Goal: Task Accomplishment & Management: Use online tool/utility

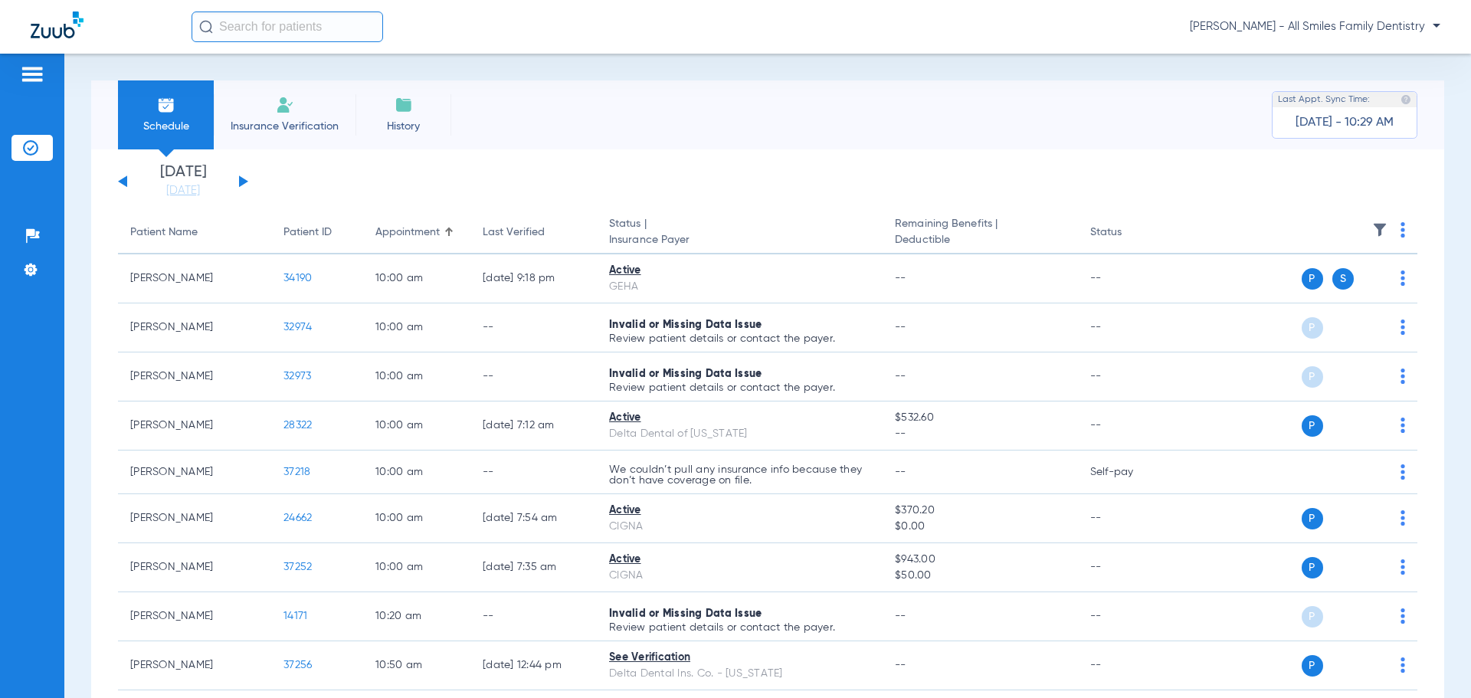
click at [238, 180] on div "[DATE] [DATE] [DATE] [DATE] [DATE] [DATE] [DATE] [DATE] [DATE] [DATE] [DATE] [D…" at bounding box center [183, 182] width 130 height 34
click at [238, 178] on div "[DATE] [DATE] [DATE] [DATE] [DATE] [DATE] [DATE] [DATE] [DATE] [DATE] [DATE] [D…" at bounding box center [183, 182] width 130 height 34
click at [238, 179] on div "[DATE] [DATE] [DATE] [DATE] [DATE] [DATE] [DATE] [DATE] [DATE] [DATE] [DATE] [D…" at bounding box center [183, 182] width 130 height 34
click at [245, 181] on button at bounding box center [243, 180] width 9 height 11
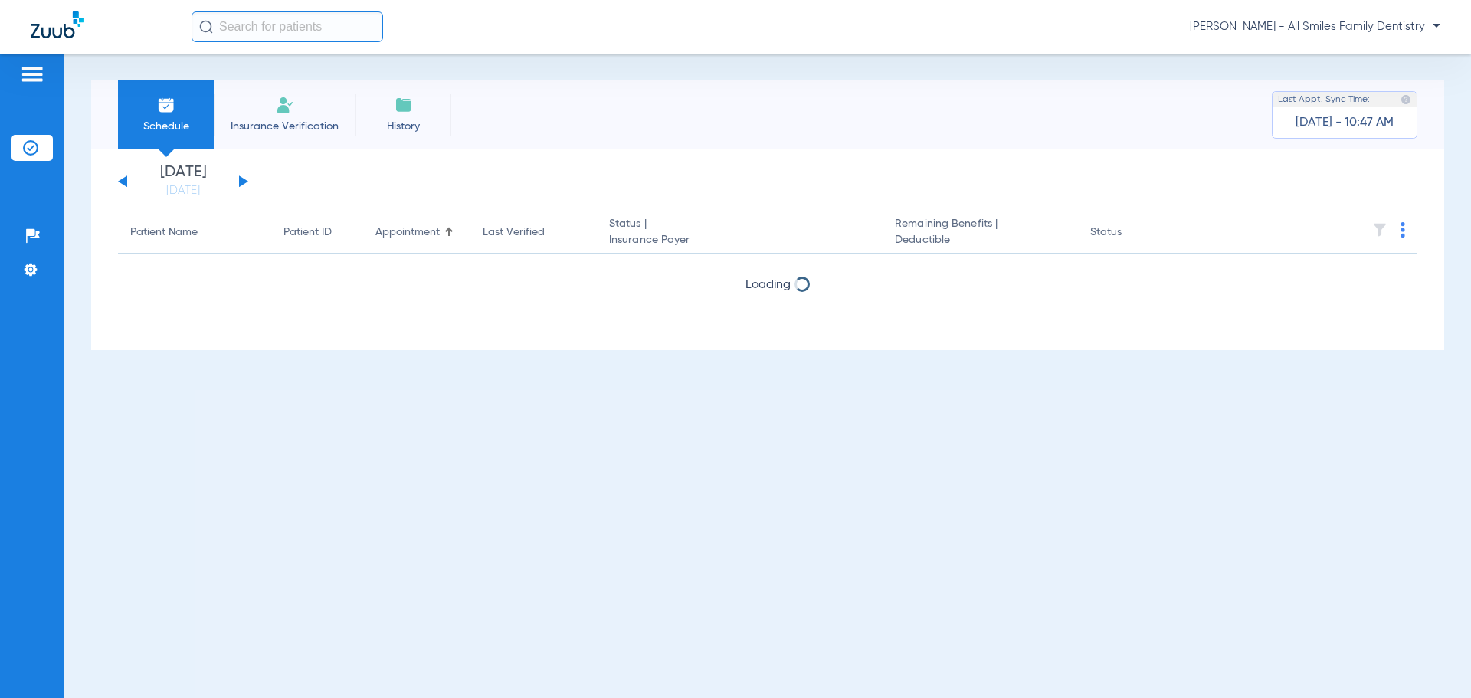
click at [245, 180] on button at bounding box center [243, 180] width 9 height 11
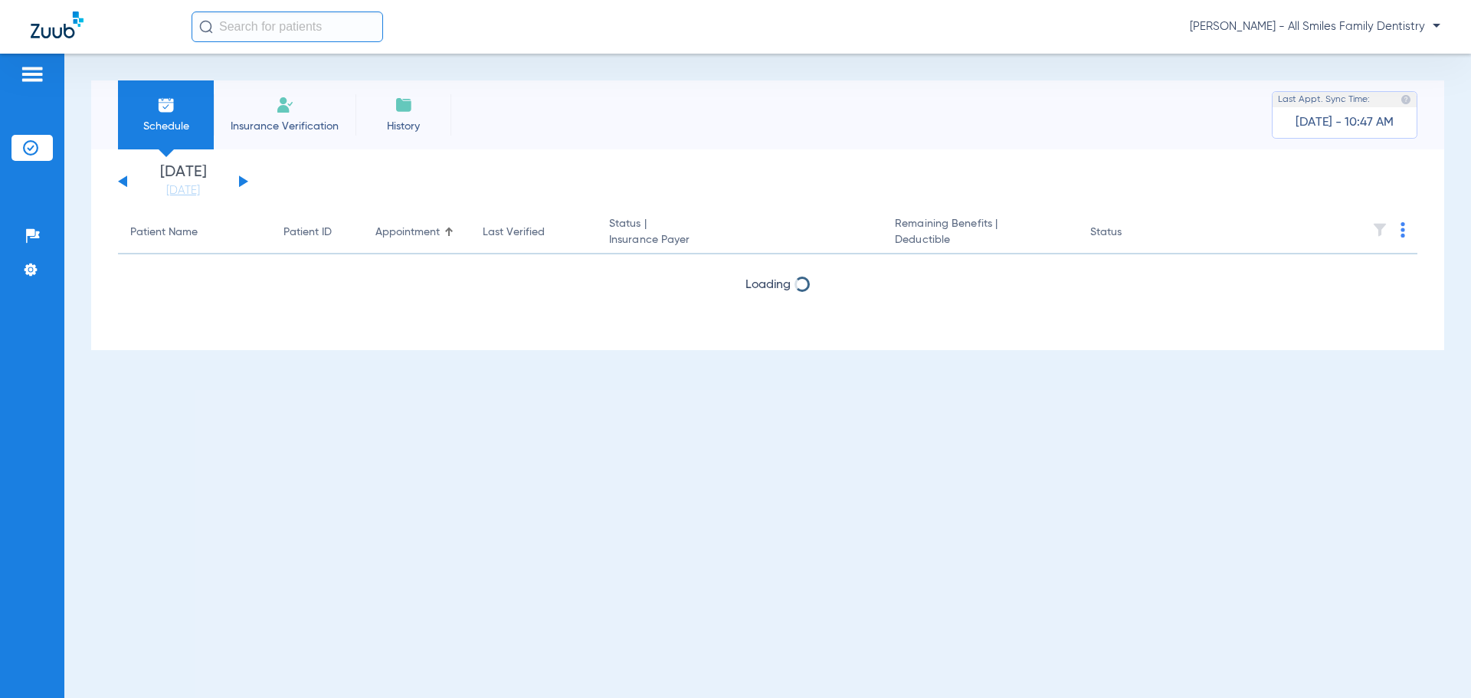
click at [245, 180] on button at bounding box center [243, 180] width 9 height 11
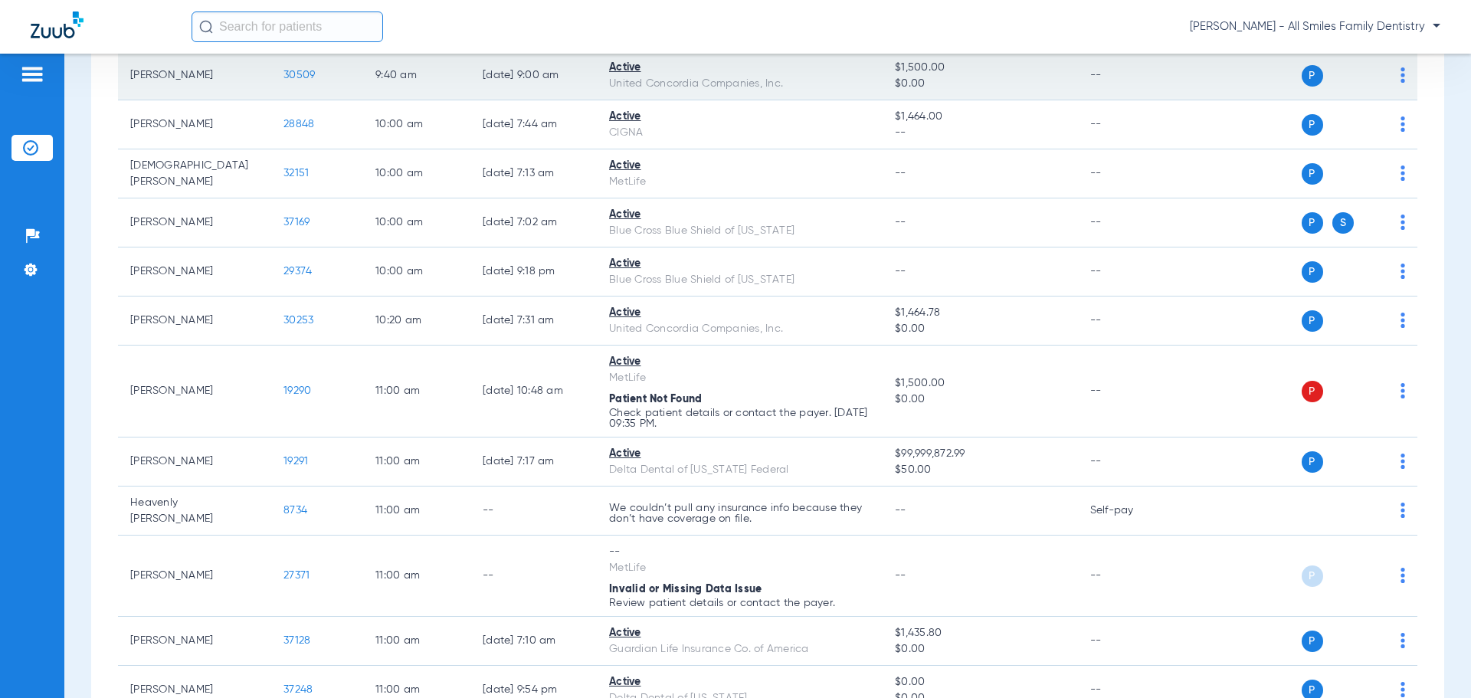
scroll to position [1072, 0]
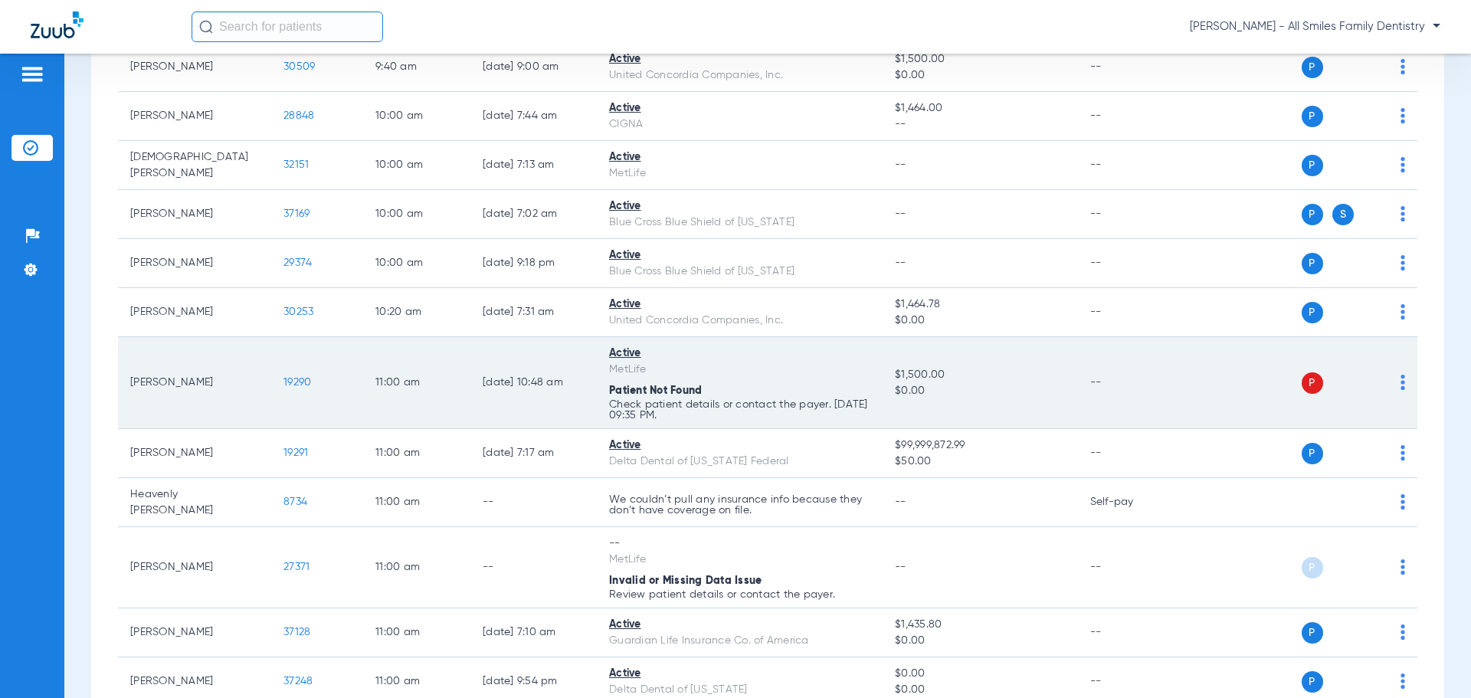
click at [300, 383] on span "19290" at bounding box center [297, 382] width 28 height 11
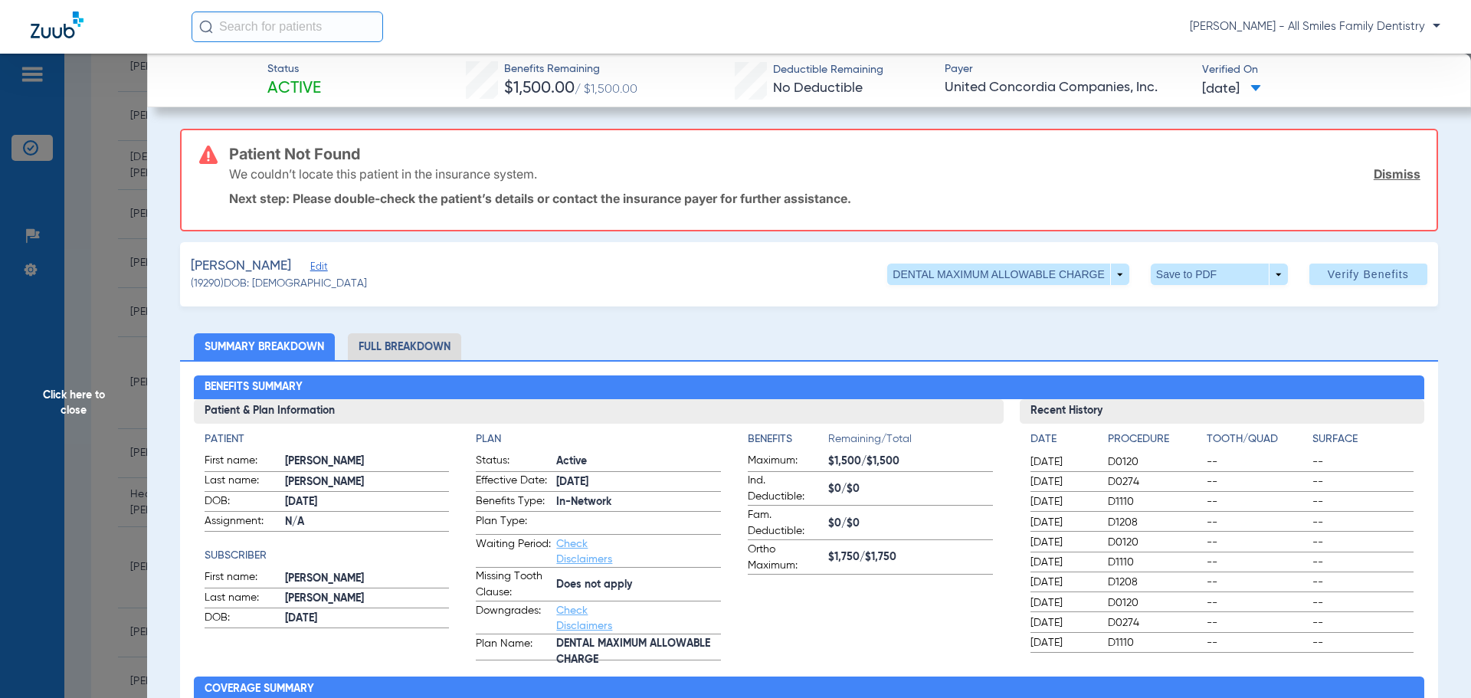
click at [310, 269] on span "Edit" at bounding box center [317, 268] width 14 height 15
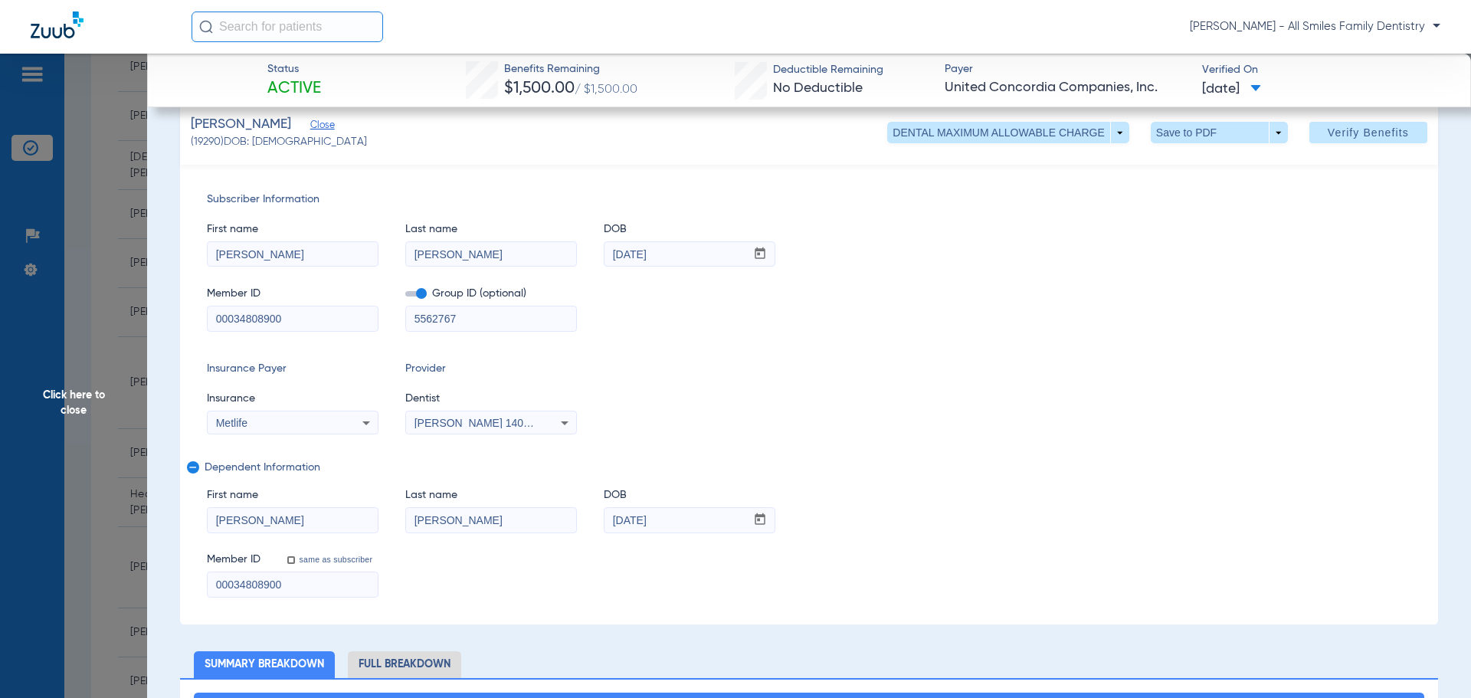
scroll to position [0, 0]
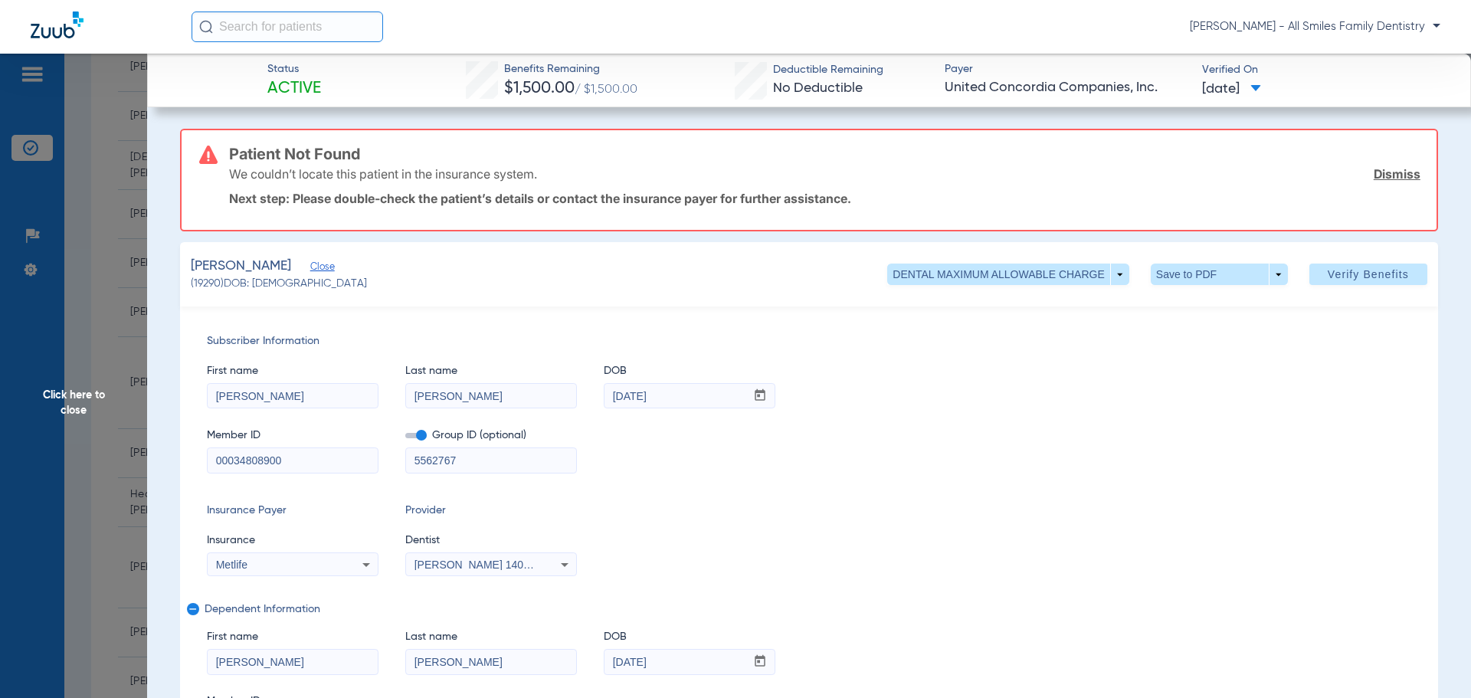
click at [87, 403] on span "Click here to close" at bounding box center [73, 403] width 147 height 698
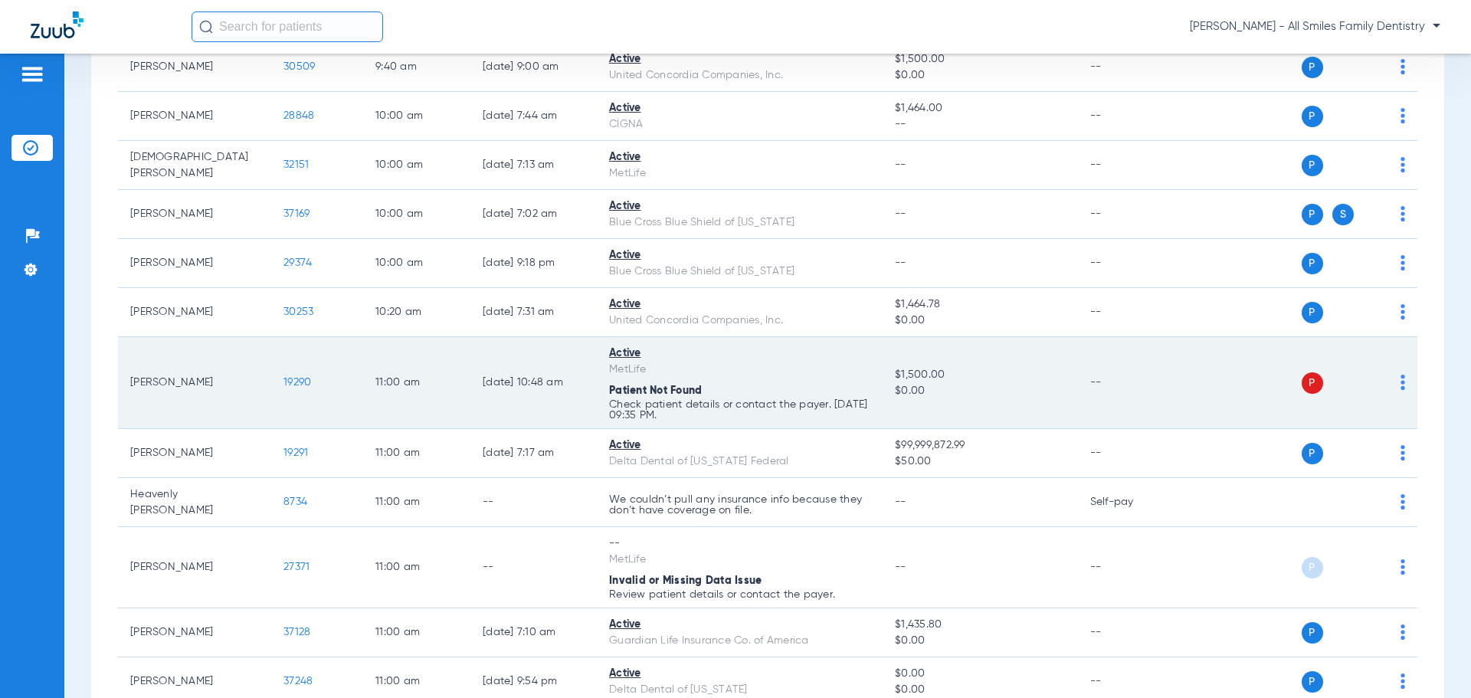
click at [292, 384] on span "19290" at bounding box center [297, 382] width 28 height 11
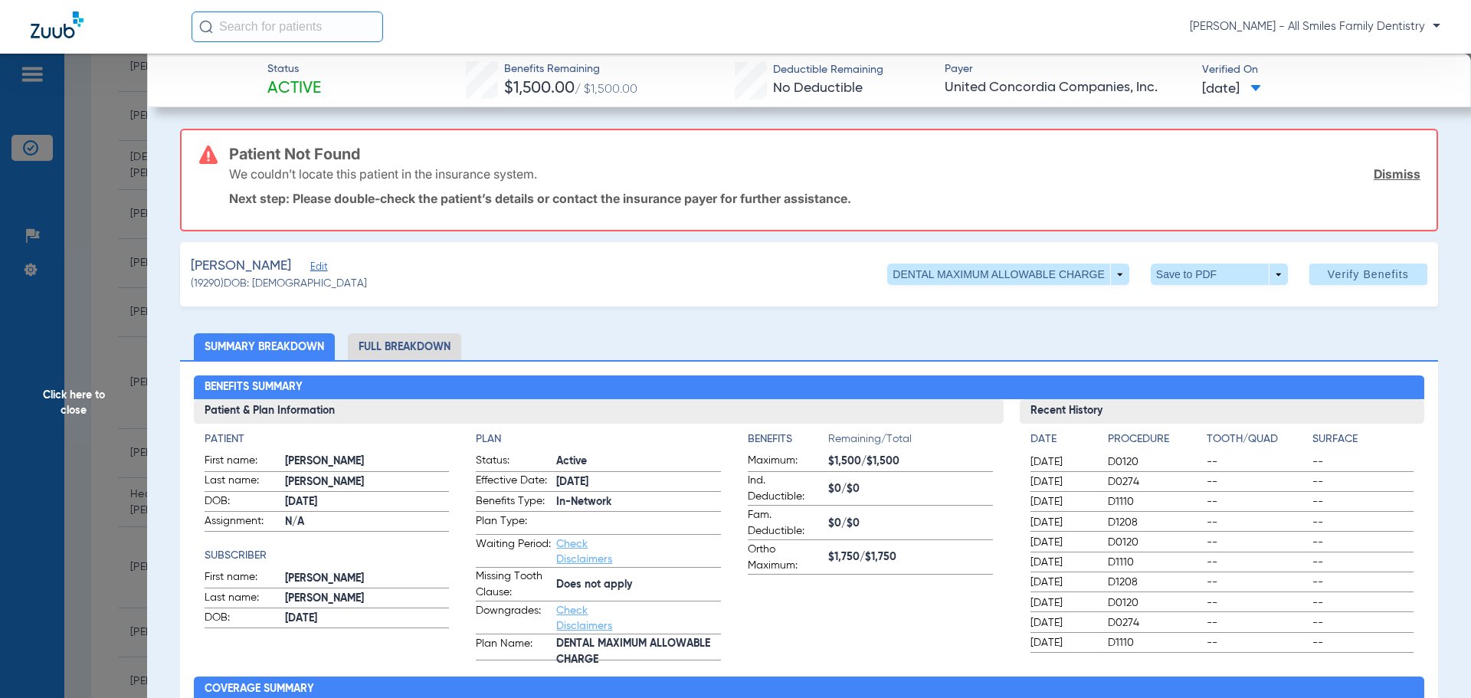
click at [310, 267] on span "Edit" at bounding box center [317, 268] width 14 height 15
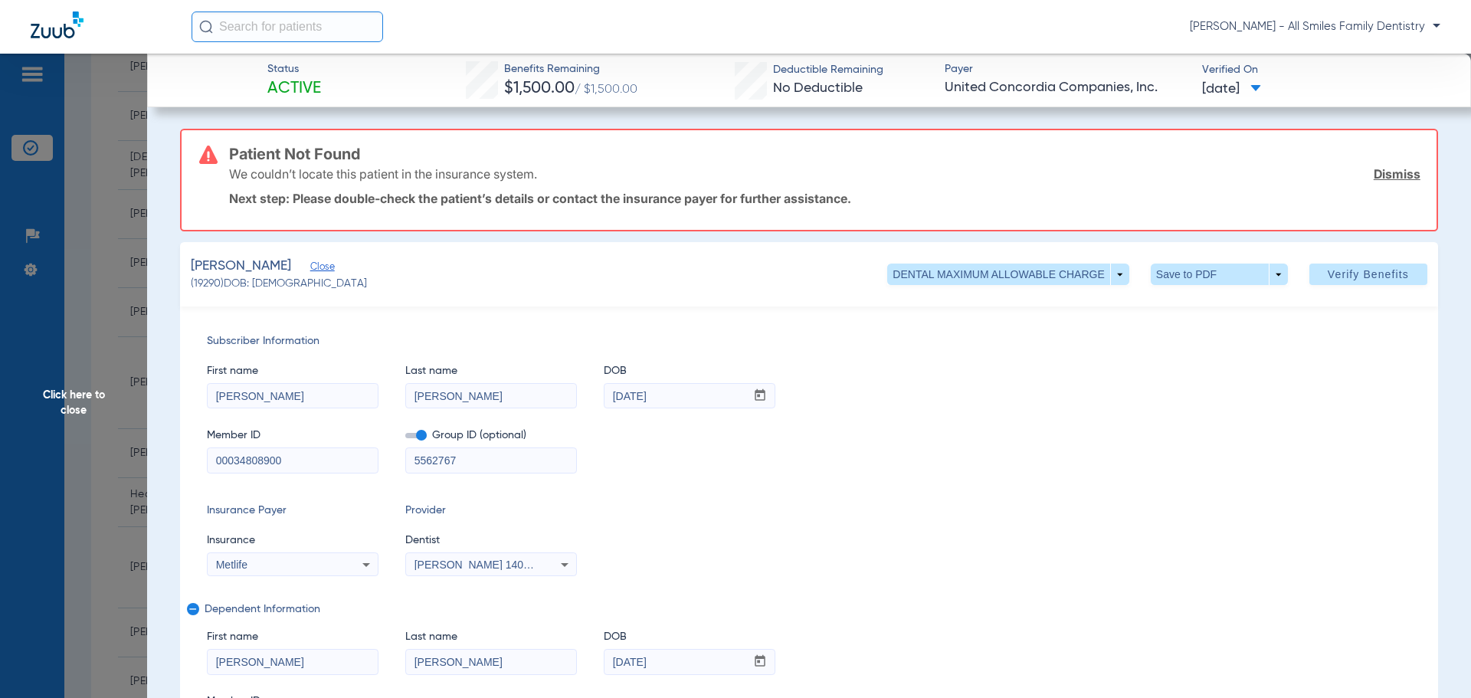
drag, startPoint x: 325, startPoint y: 399, endPoint x: 0, endPoint y: 404, distance: 324.8
type input "[PERSON_NAME]"
type input "[DATE]"
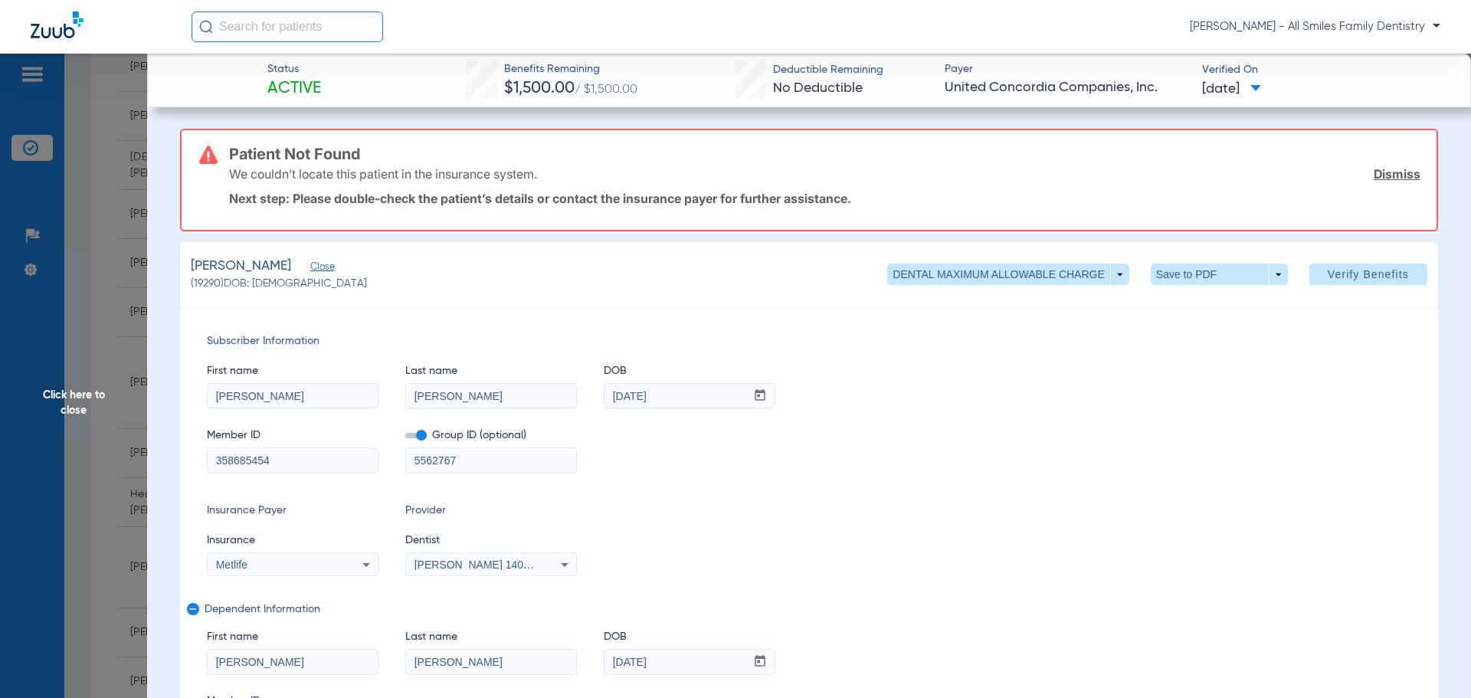
type input "358685454"
click at [188, 610] on mat-icon "remove" at bounding box center [191, 612] width 9 height 18
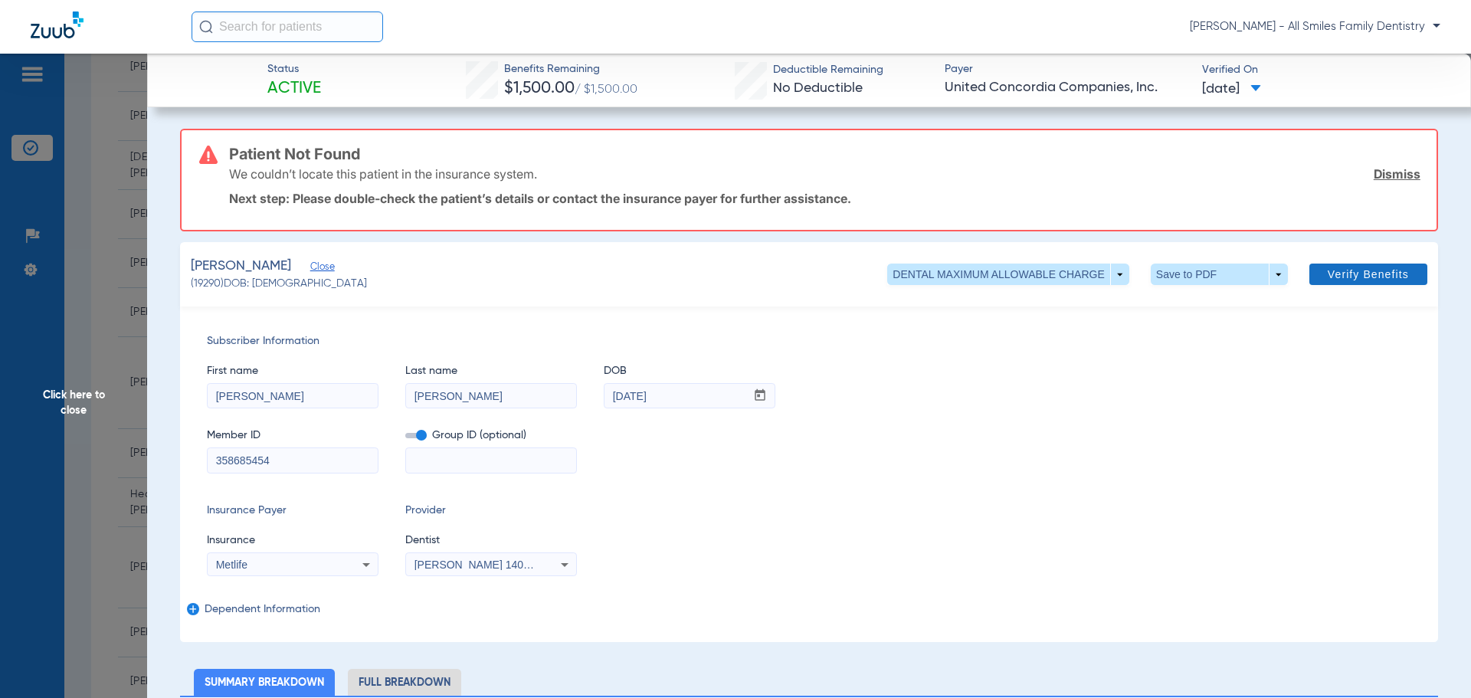
click at [1367, 278] on span "Verify Benefits" at bounding box center [1367, 274] width 81 height 12
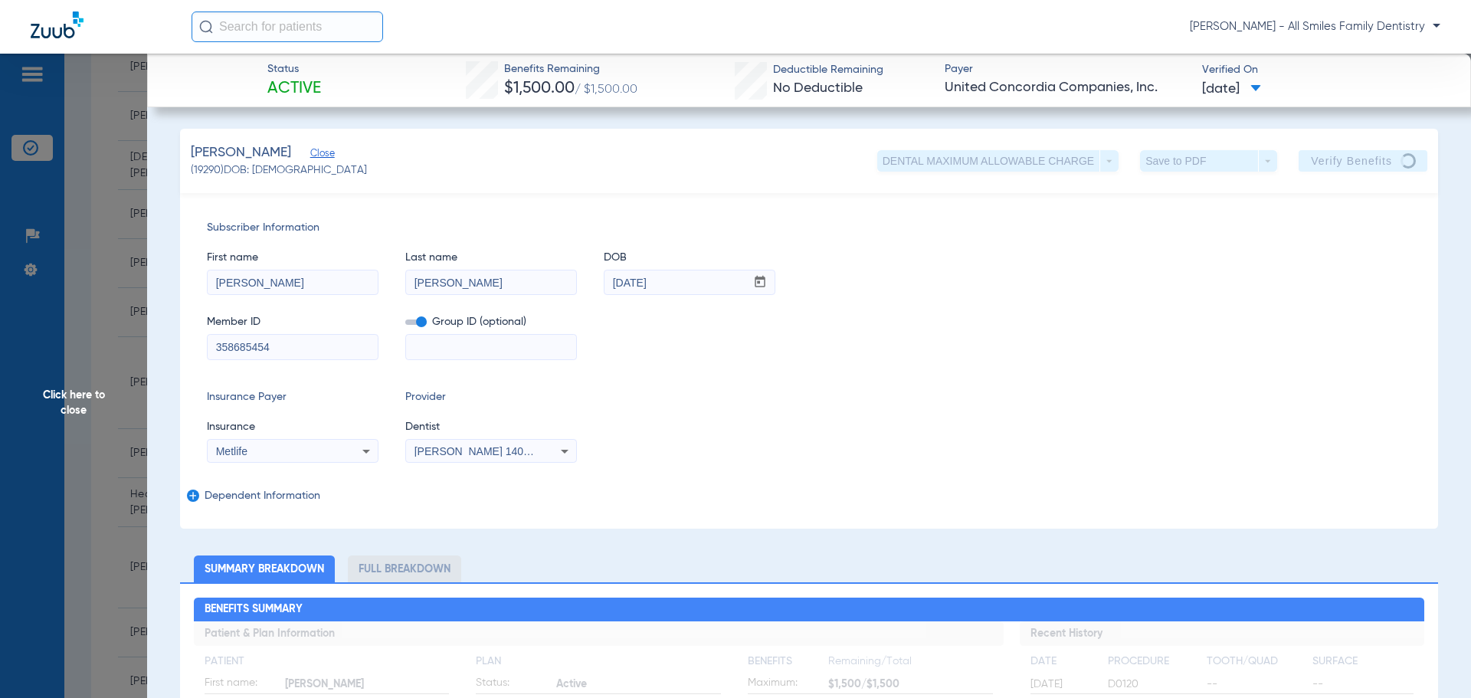
click at [68, 394] on span "Click here to close" at bounding box center [73, 403] width 147 height 698
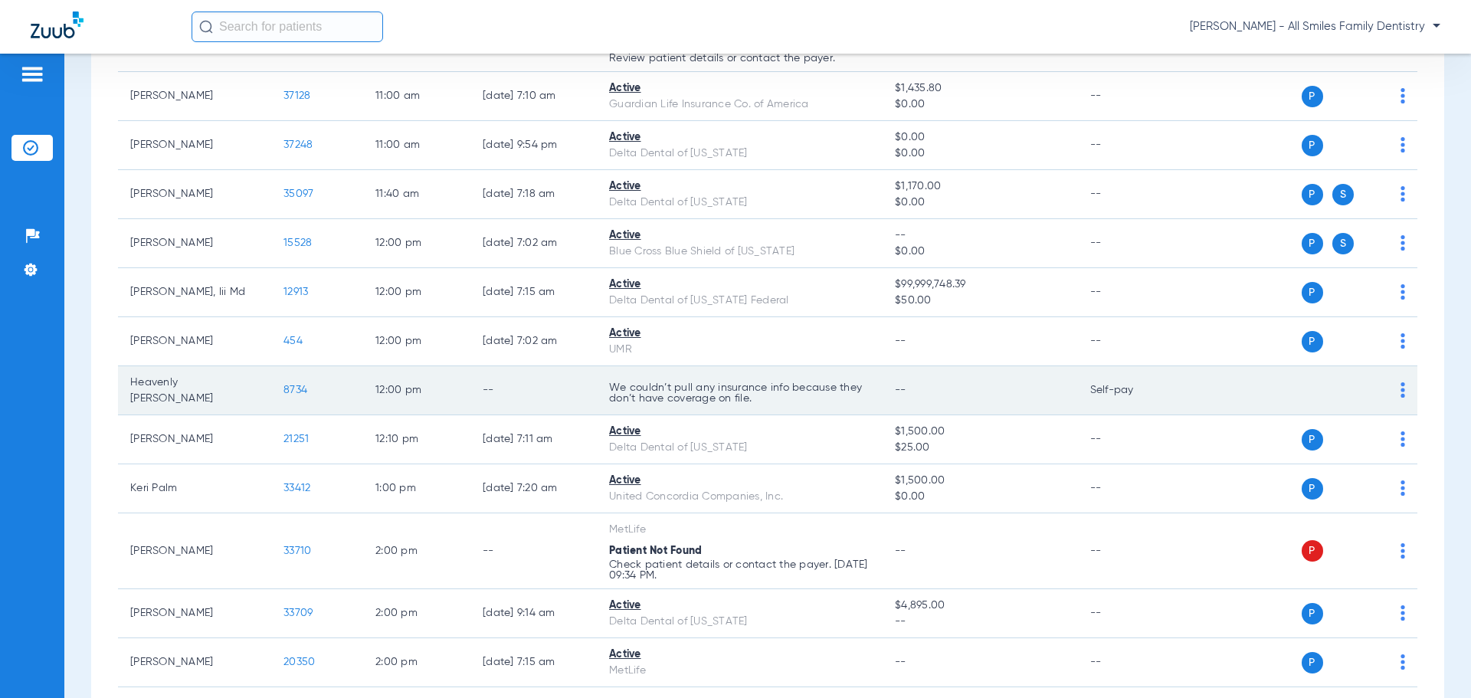
scroll to position [1762, 0]
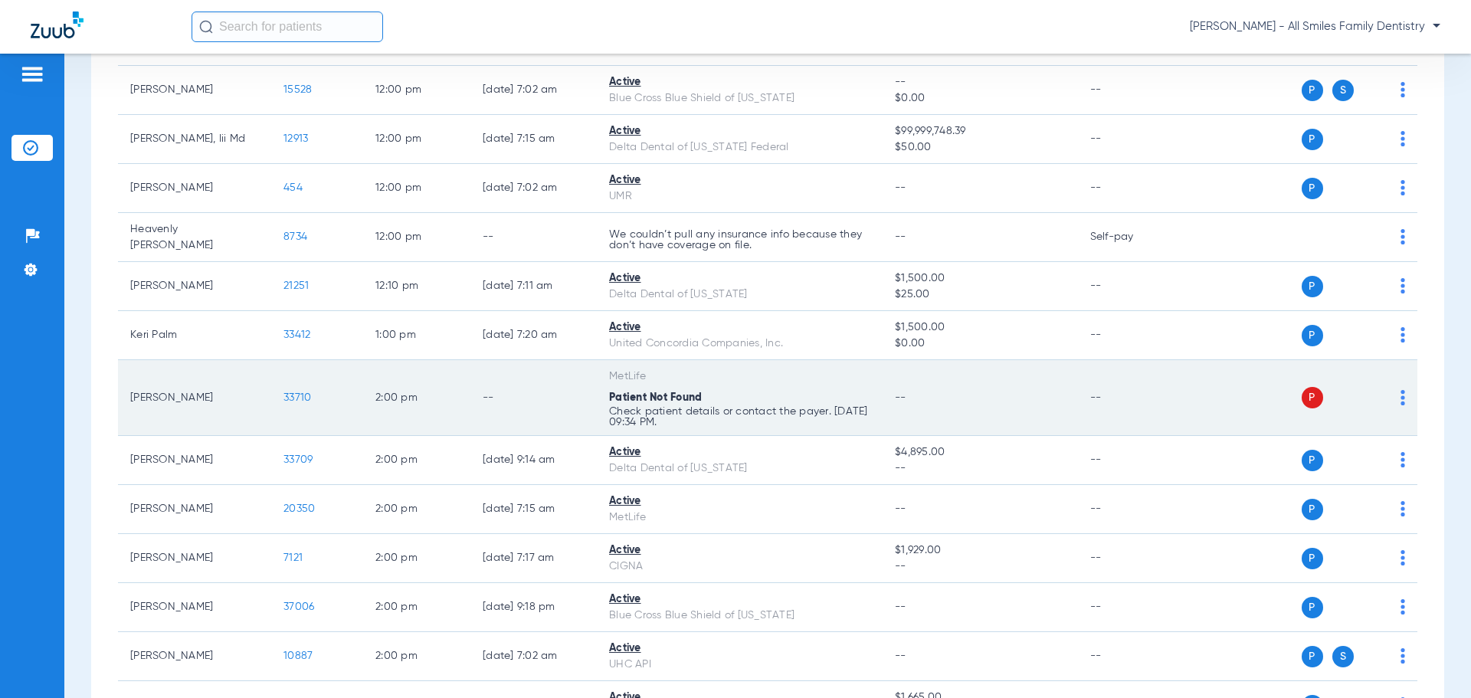
click at [1390, 388] on td "P S" at bounding box center [1299, 398] width 237 height 76
click at [1386, 388] on div "P S" at bounding box center [1293, 397] width 224 height 21
click at [1400, 390] on img at bounding box center [1402, 397] width 5 height 15
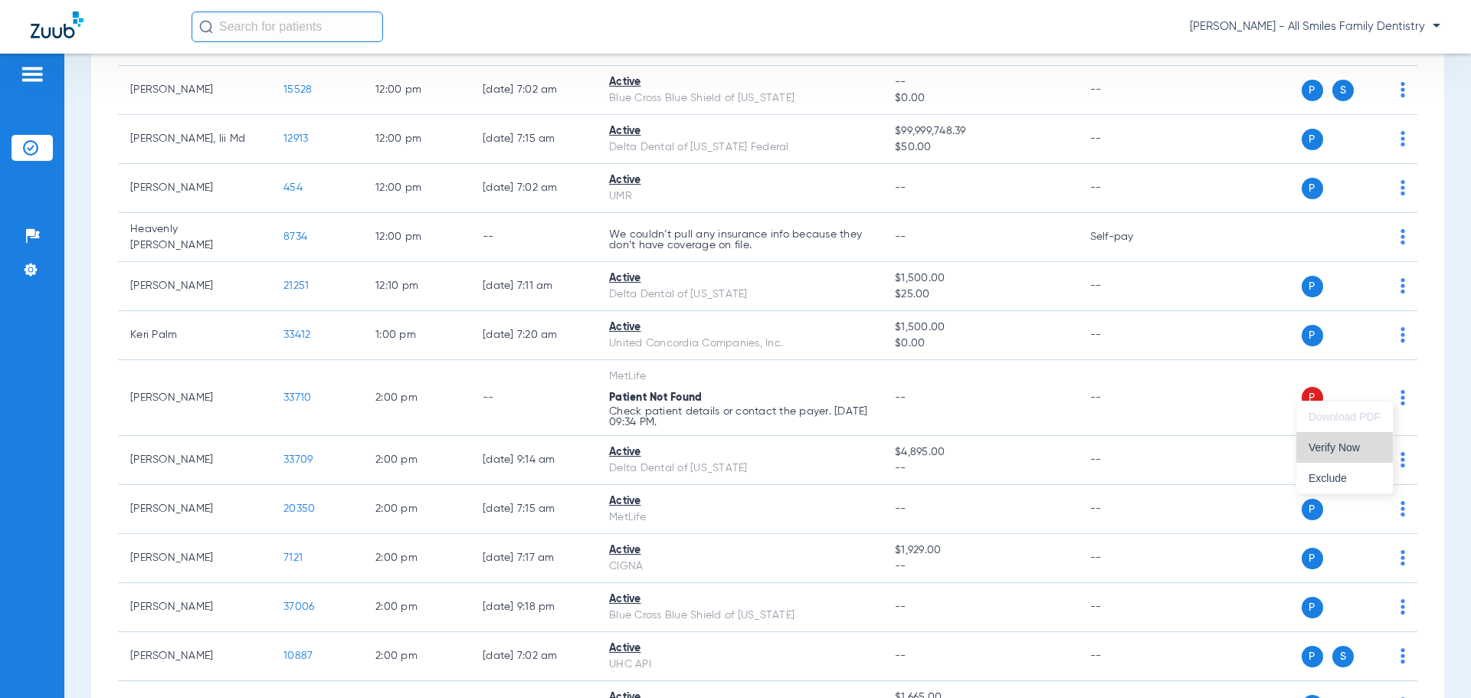
click at [1351, 448] on span "Verify Now" at bounding box center [1344, 447] width 72 height 11
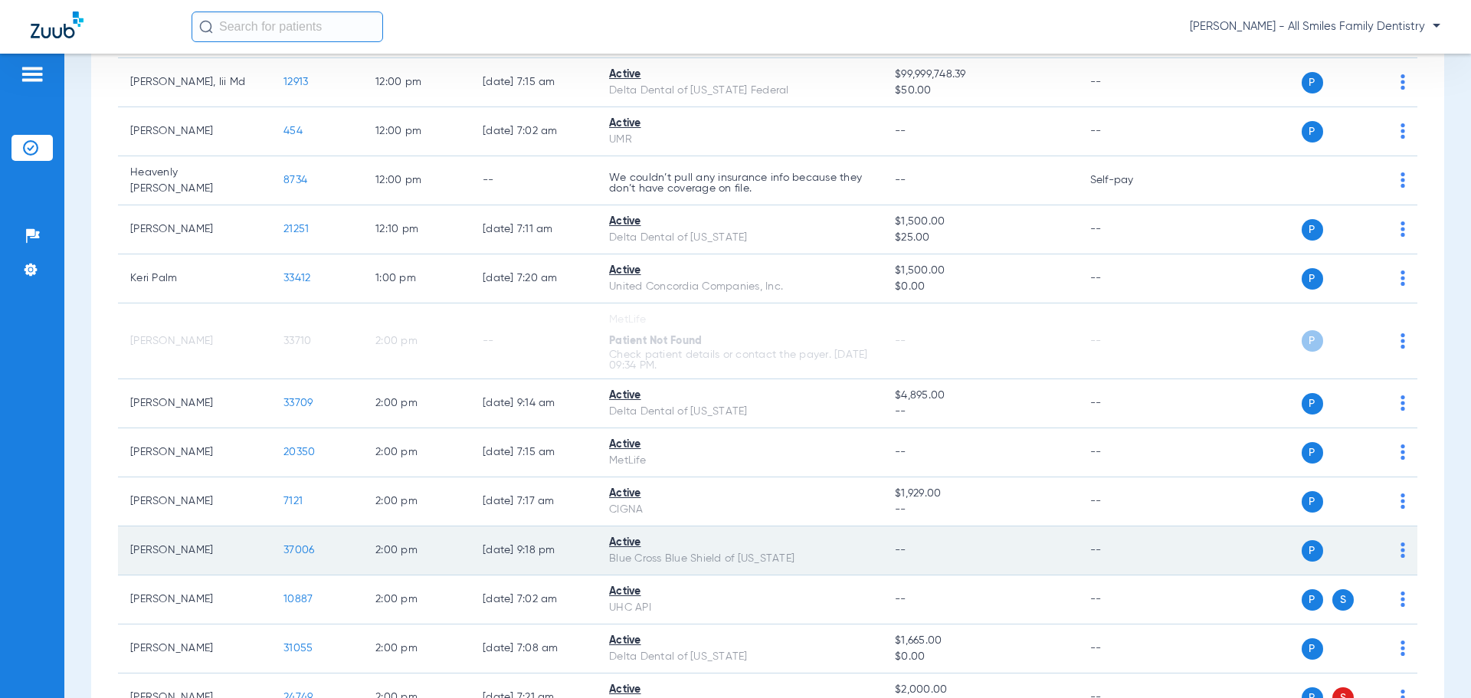
scroll to position [2068, 0]
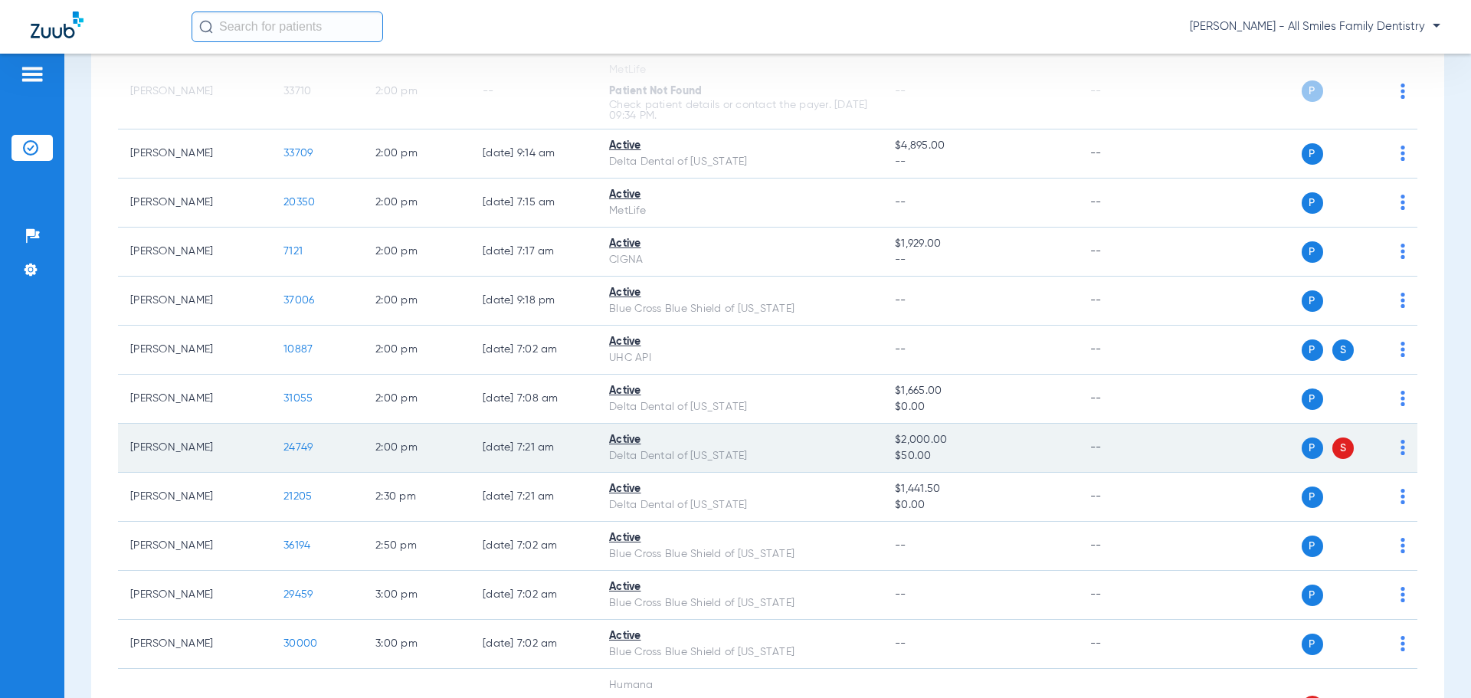
click at [1400, 440] on img at bounding box center [1402, 447] width 5 height 15
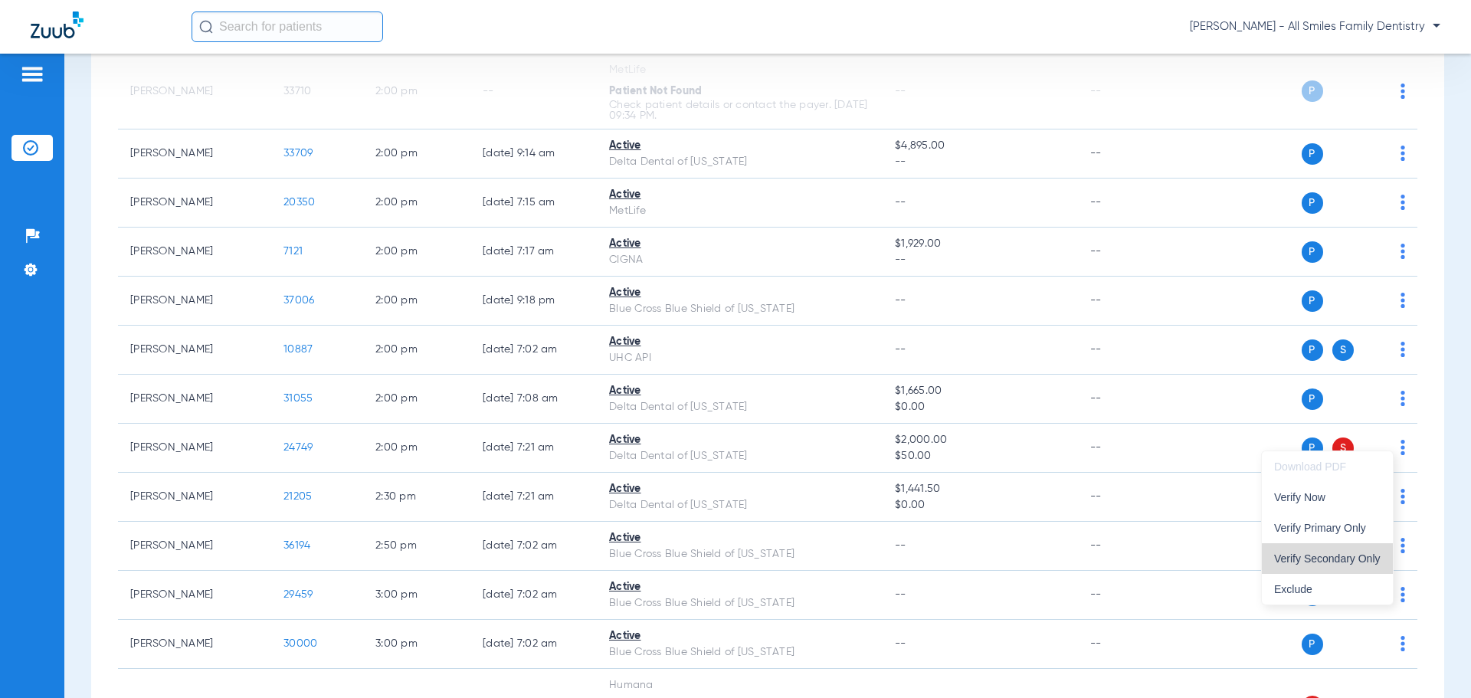
click at [1331, 561] on span "Verify Secondary Only" at bounding box center [1327, 558] width 106 height 11
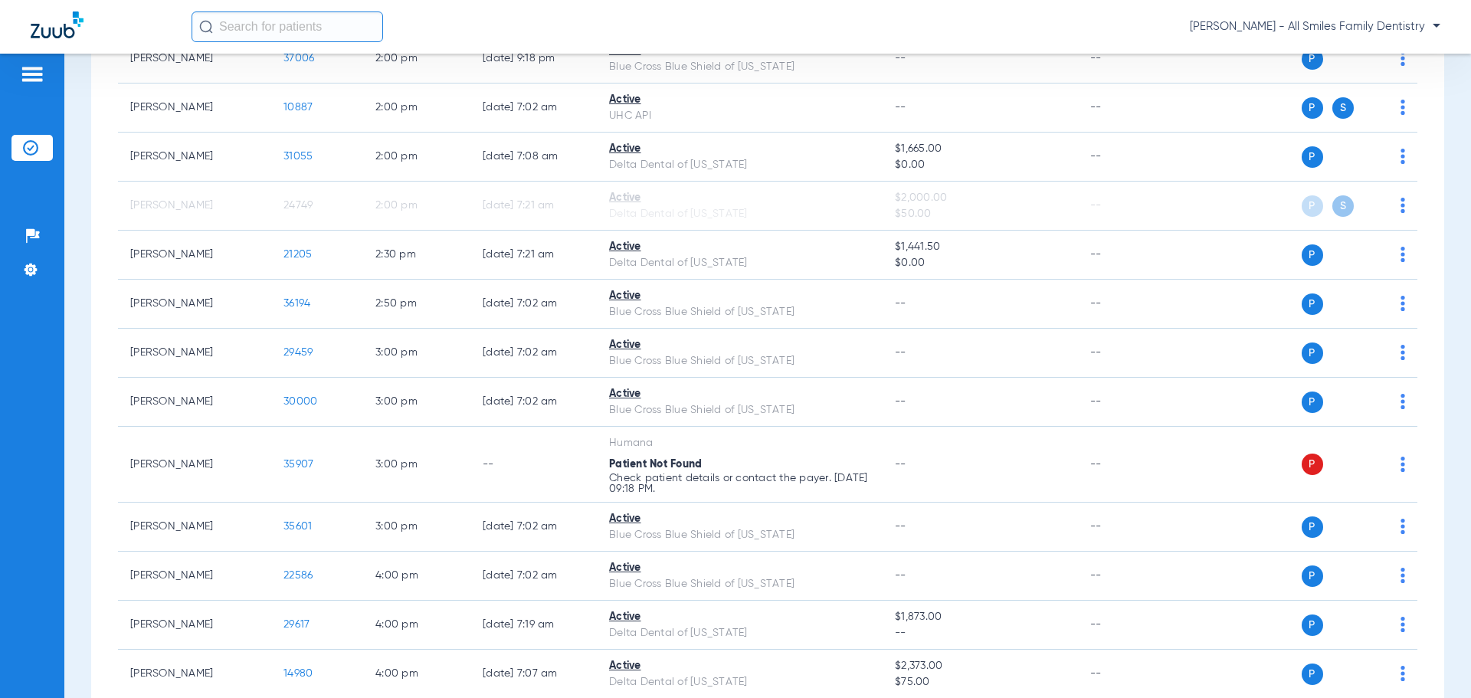
scroll to position [2375, 0]
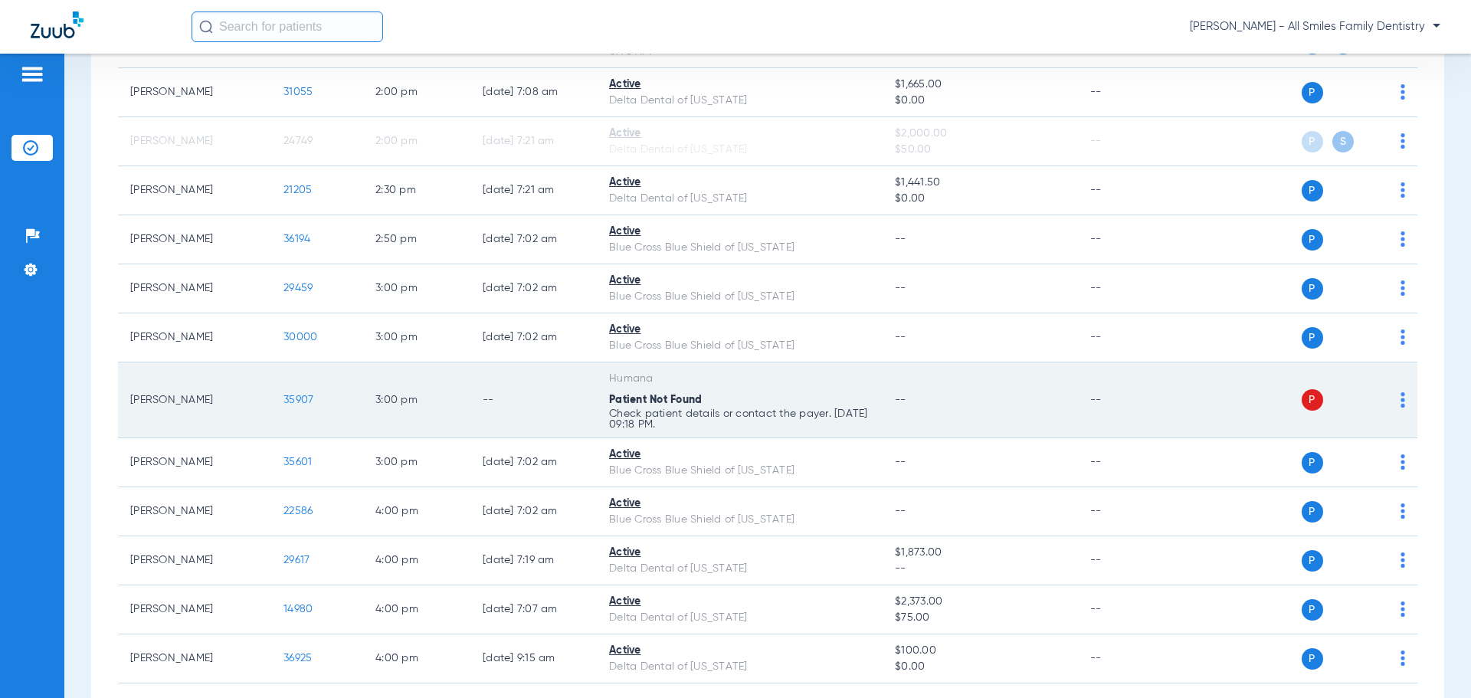
click at [1387, 389] on div "P S" at bounding box center [1293, 399] width 224 height 21
click at [1400, 392] on img at bounding box center [1402, 399] width 5 height 15
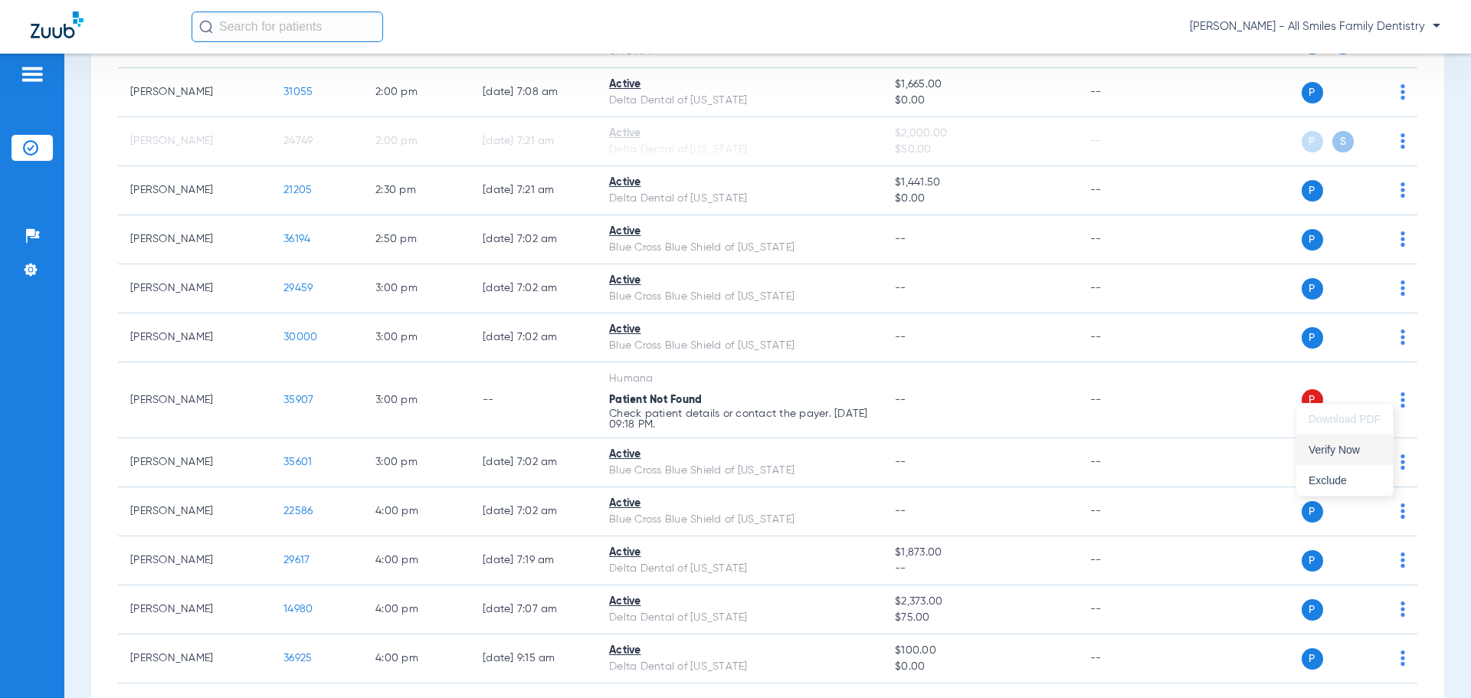
click at [1331, 453] on span "Verify Now" at bounding box center [1344, 449] width 72 height 11
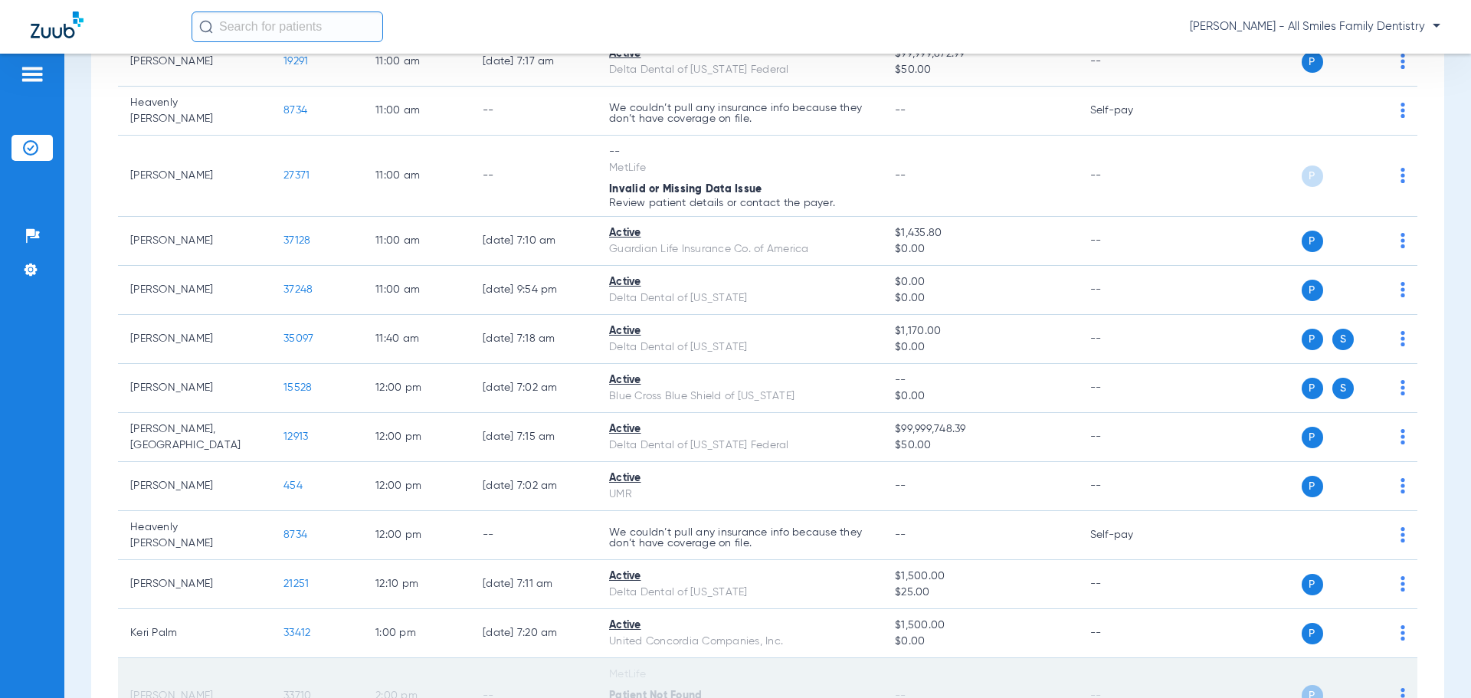
scroll to position [1375, 0]
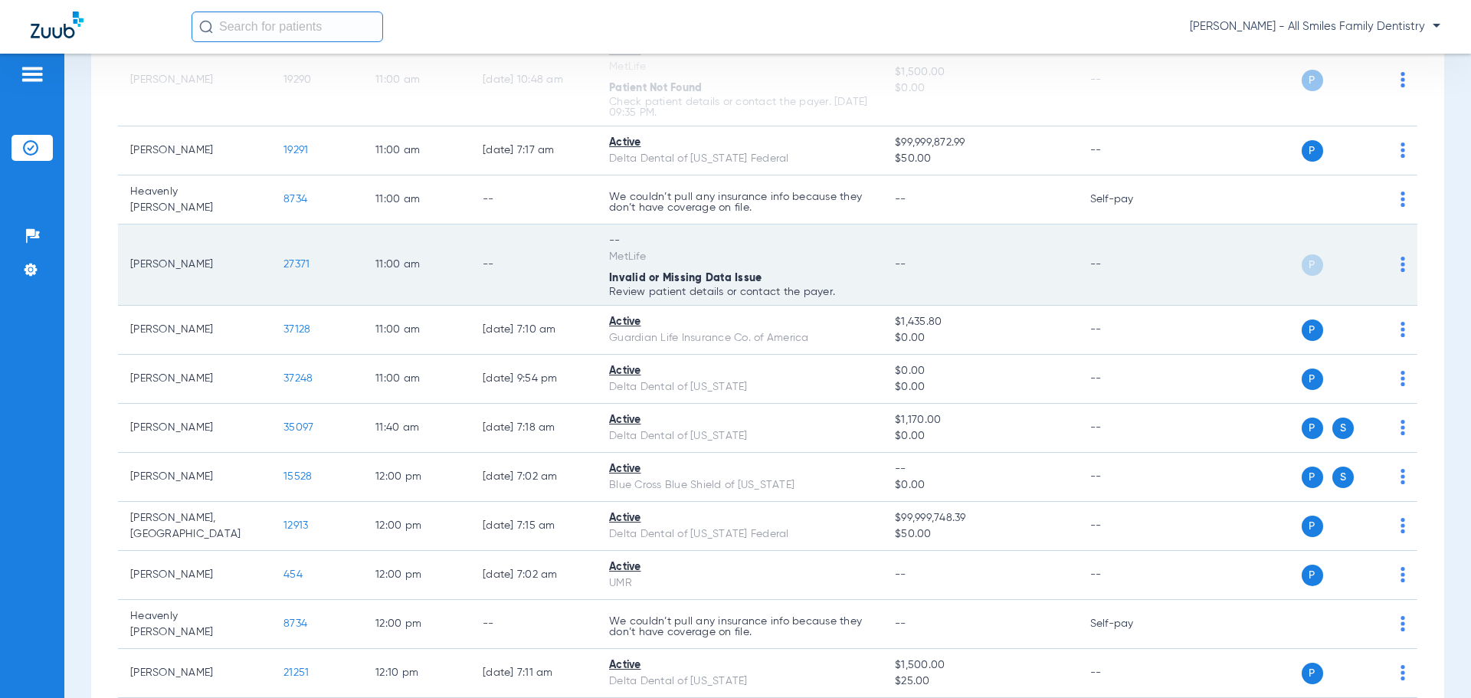
click at [299, 259] on span "27371" at bounding box center [296, 264] width 26 height 11
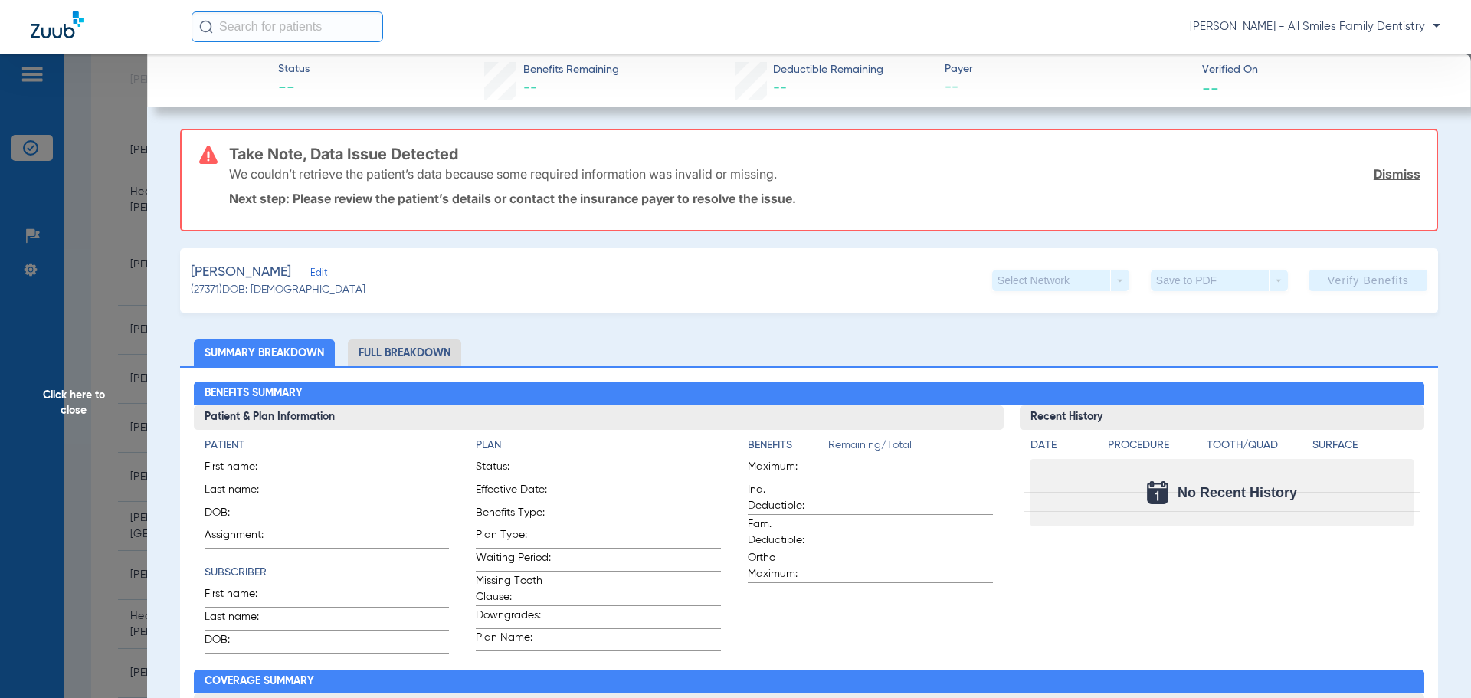
click at [324, 274] on span "Edit" at bounding box center [317, 274] width 14 height 15
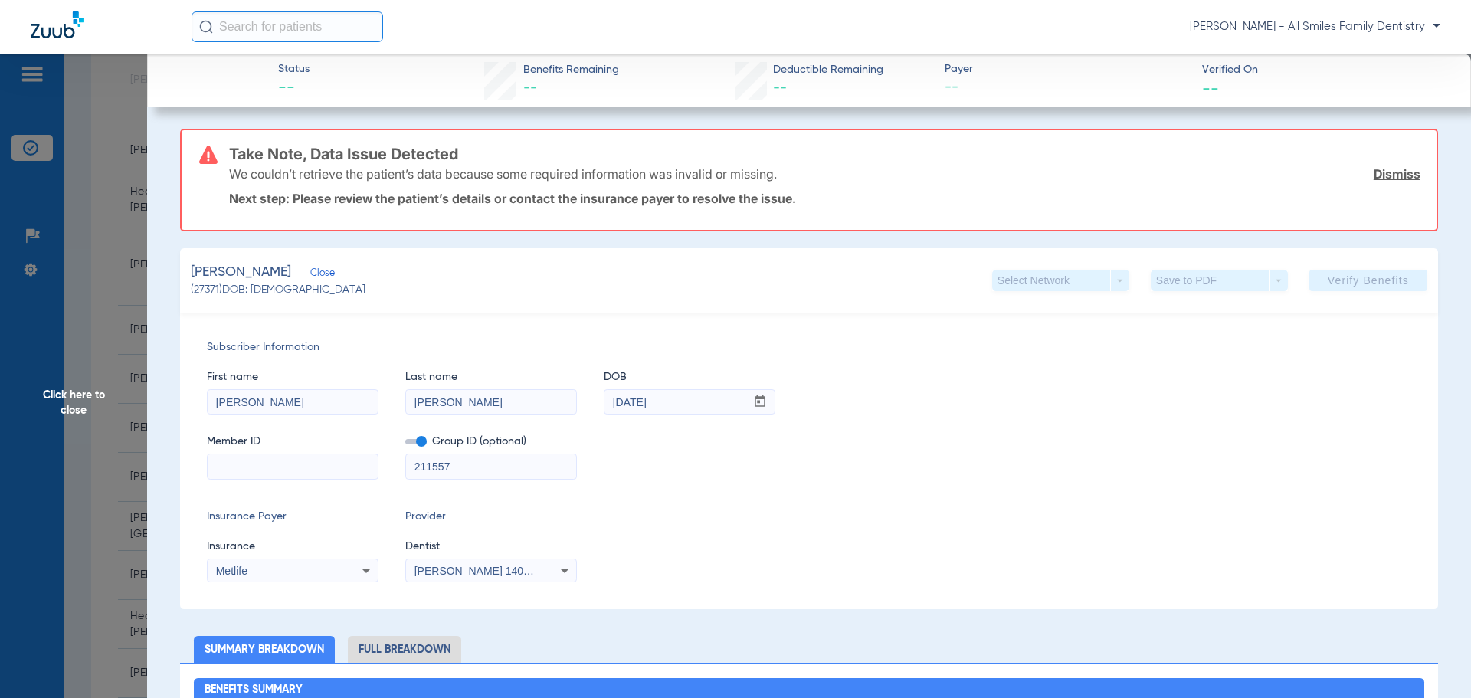
click at [256, 466] on input at bounding box center [293, 466] width 170 height 25
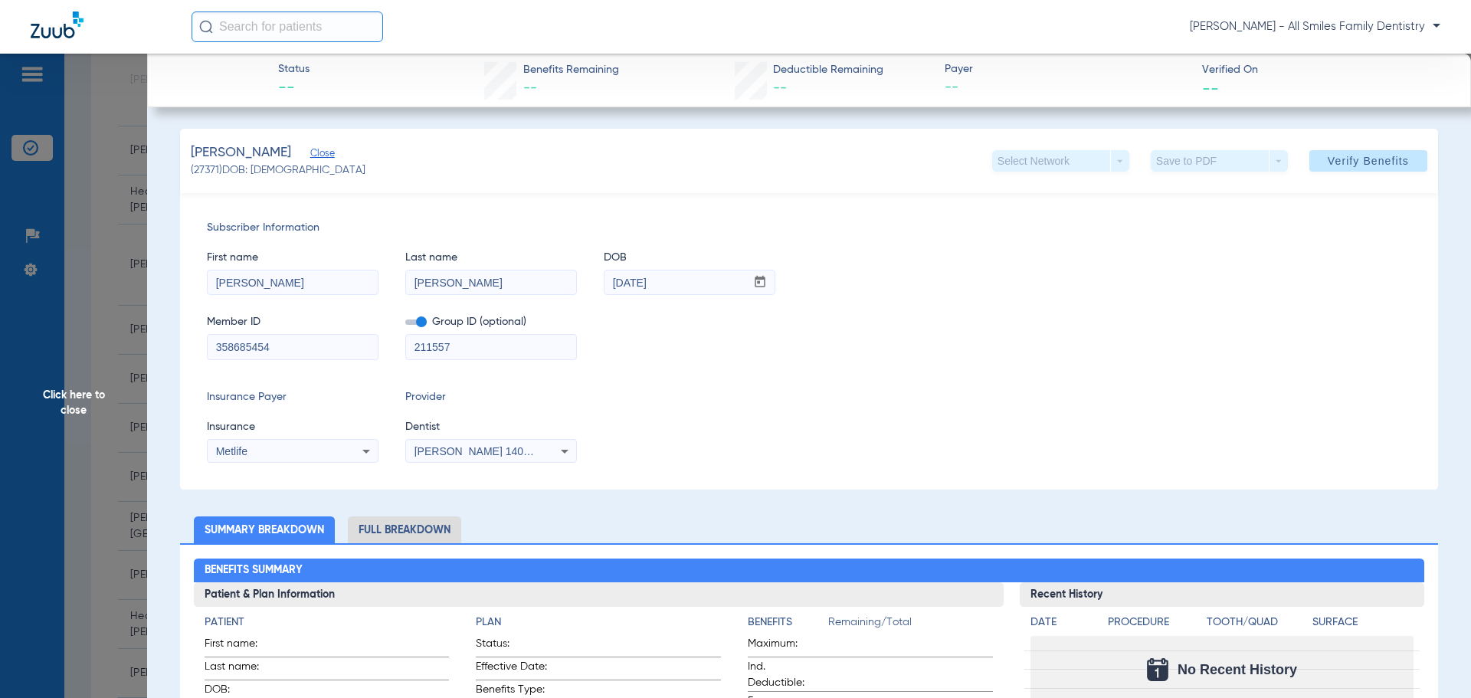
type input "358685454"
drag, startPoint x: 464, startPoint y: 354, endPoint x: 323, endPoint y: 366, distance: 141.5
click at [324, 367] on div "Subscriber Information First name [PERSON_NAME] Last name [PERSON_NAME] mm / dd…" at bounding box center [809, 341] width 1258 height 296
drag, startPoint x: 1358, startPoint y: 164, endPoint x: 1174, endPoint y: 194, distance: 187.0
click at [1357, 164] on span "Verify Benefits" at bounding box center [1367, 161] width 81 height 12
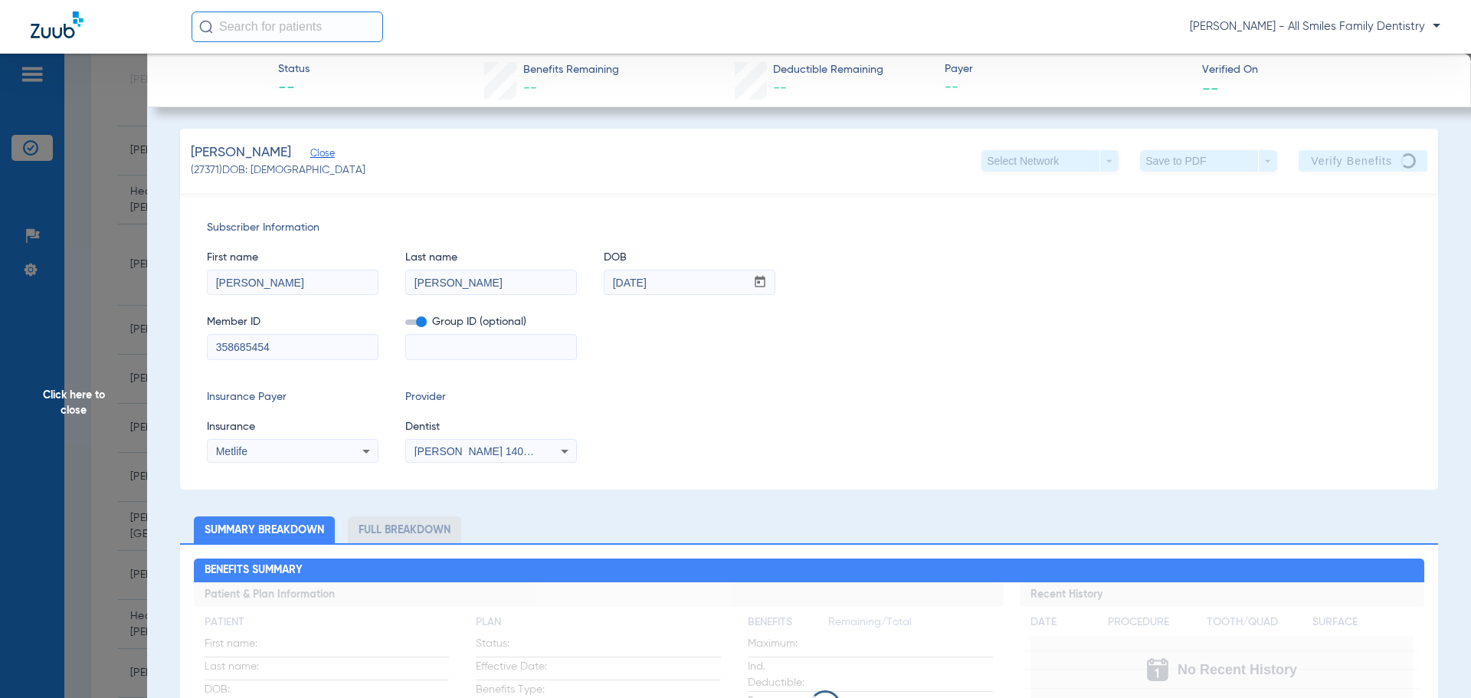
click at [68, 397] on span "Click here to close" at bounding box center [73, 403] width 147 height 698
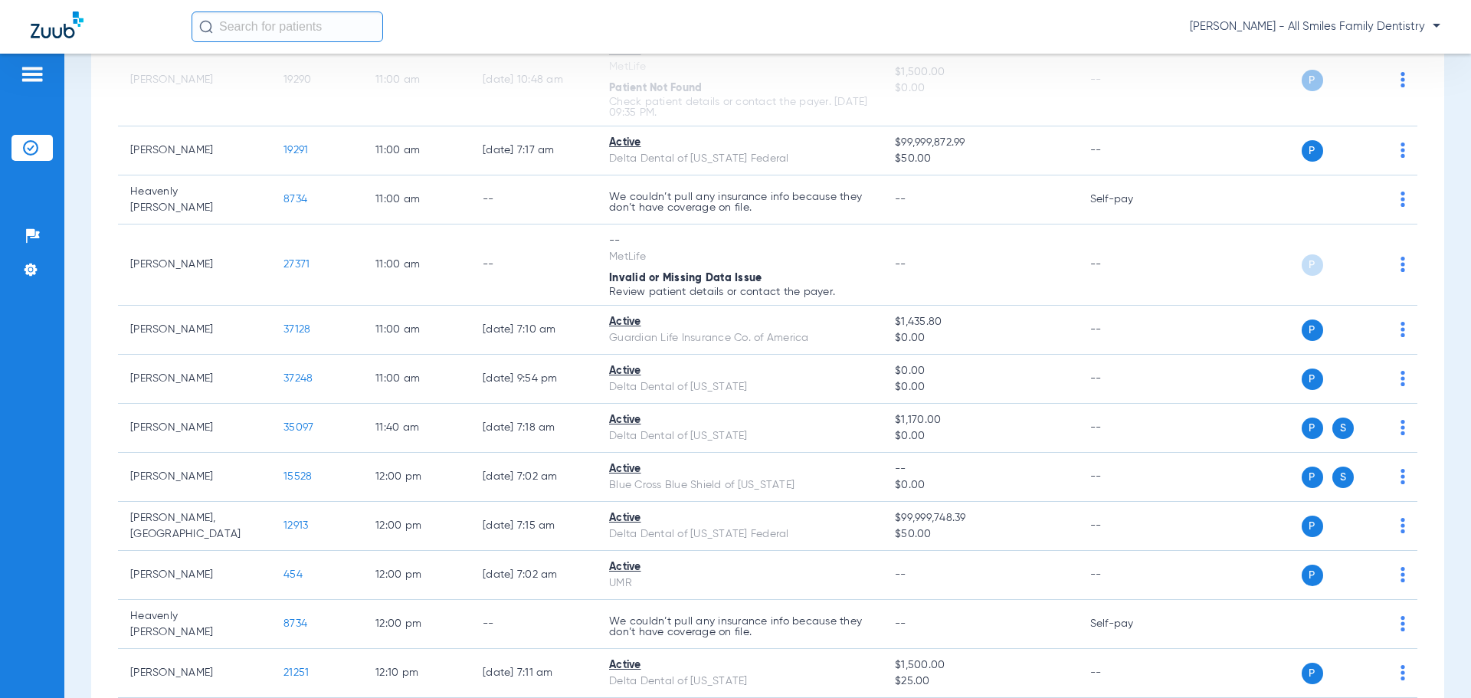
scroll to position [1222, 0]
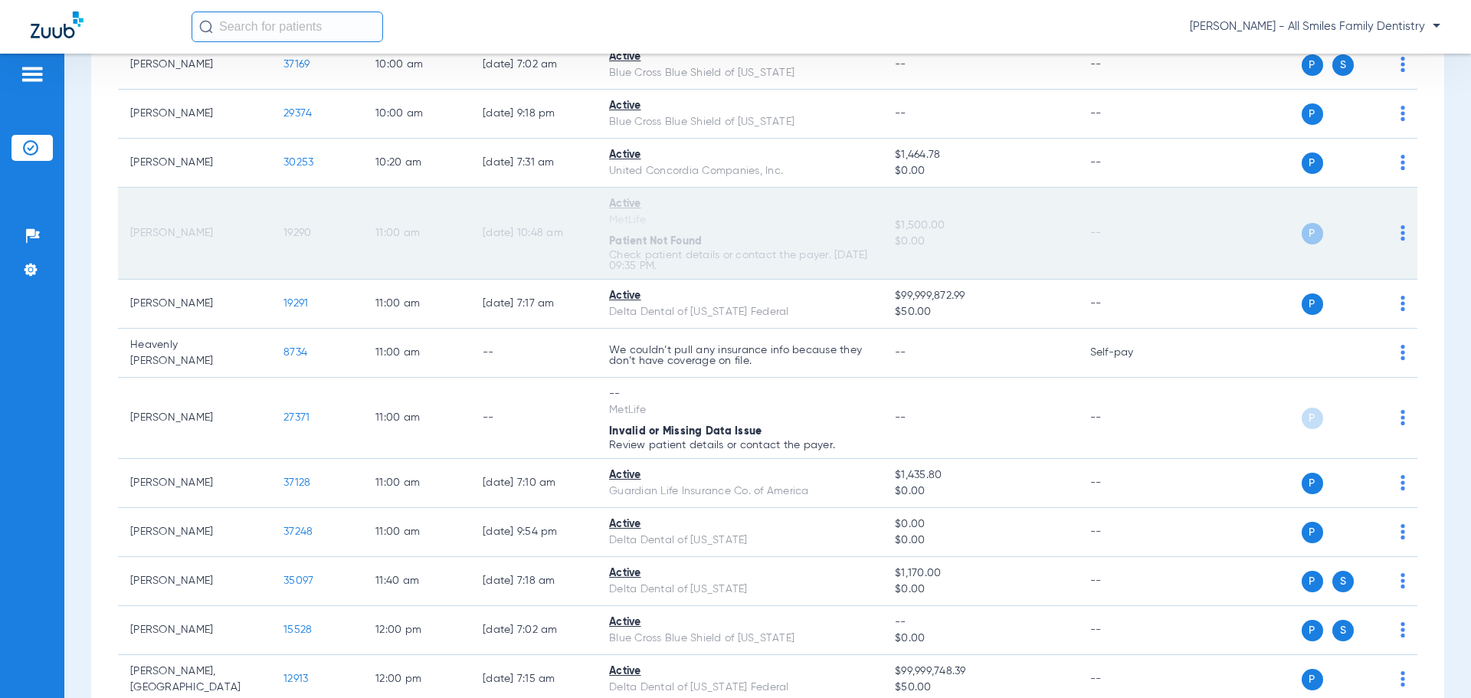
click at [290, 234] on span "19290" at bounding box center [297, 233] width 28 height 11
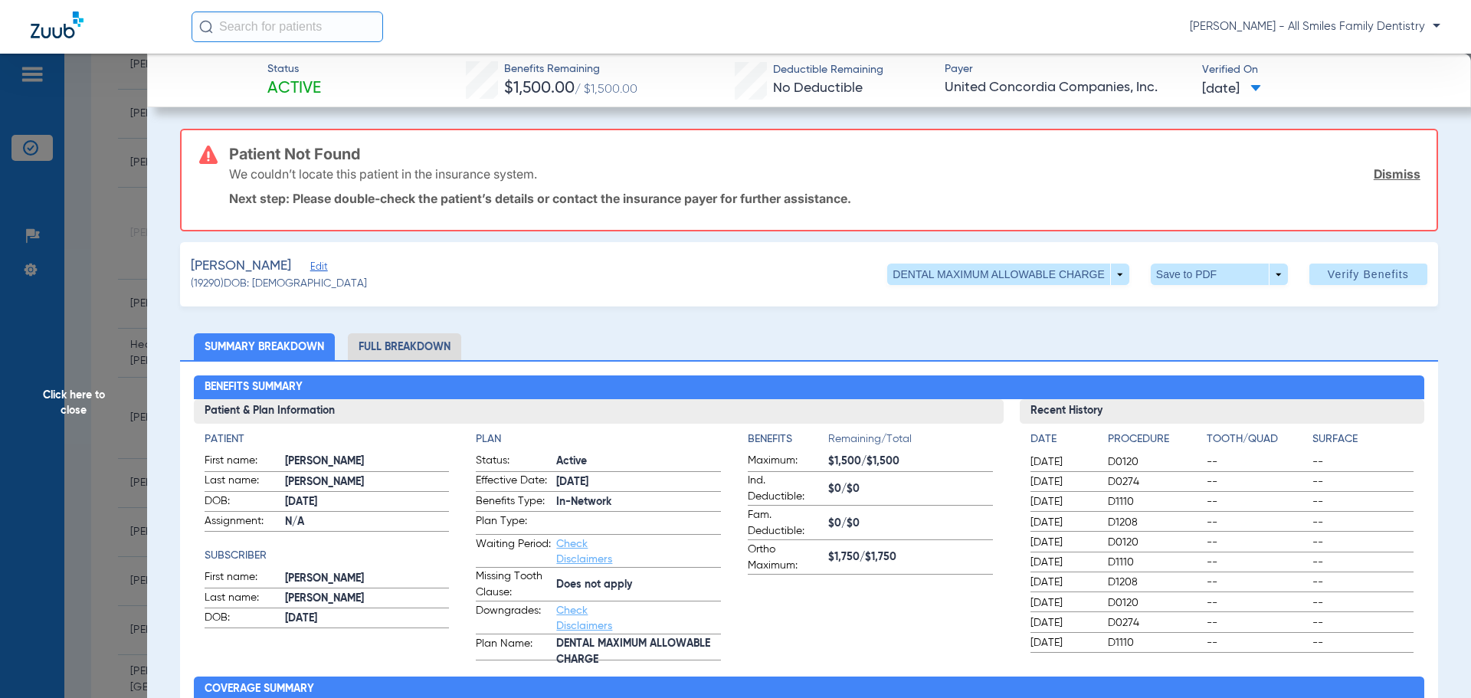
click at [310, 262] on span "Edit" at bounding box center [317, 268] width 14 height 15
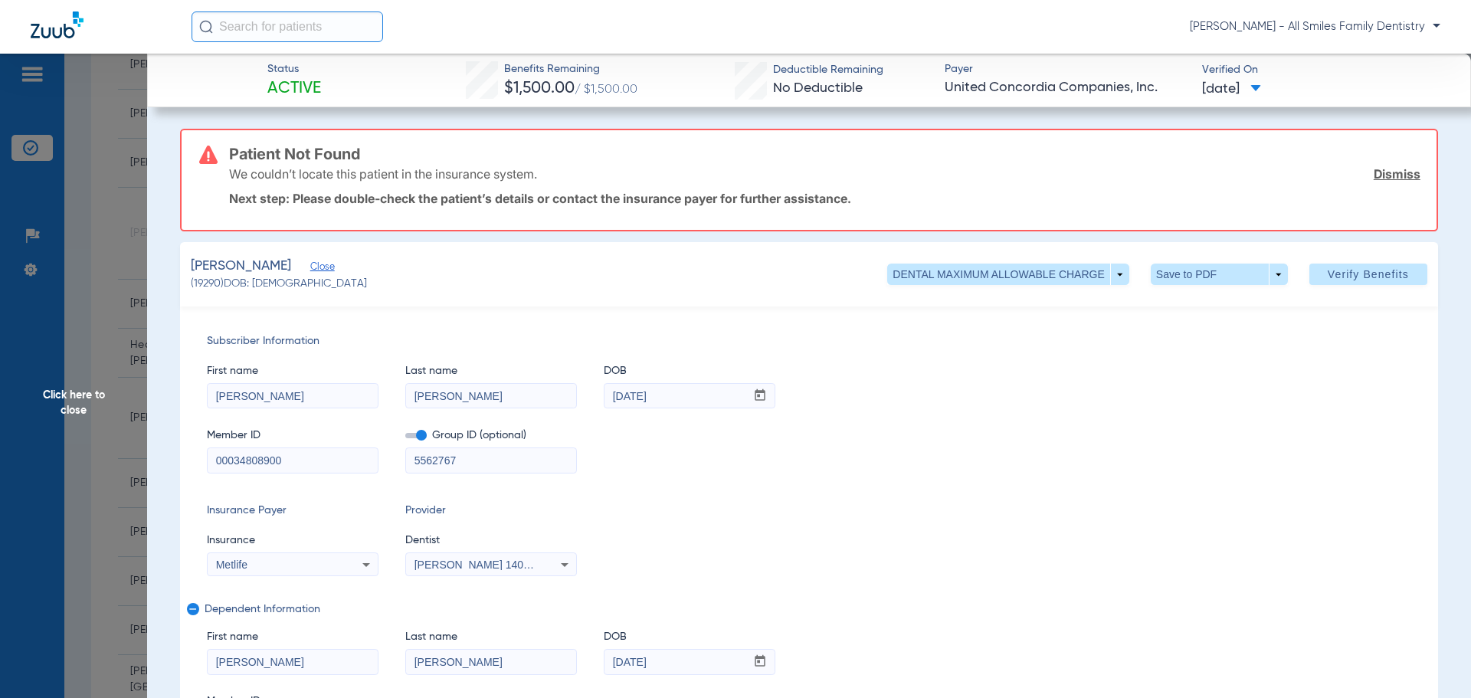
drag, startPoint x: 286, startPoint y: 465, endPoint x: 77, endPoint y: 460, distance: 209.2
type input "042544759"
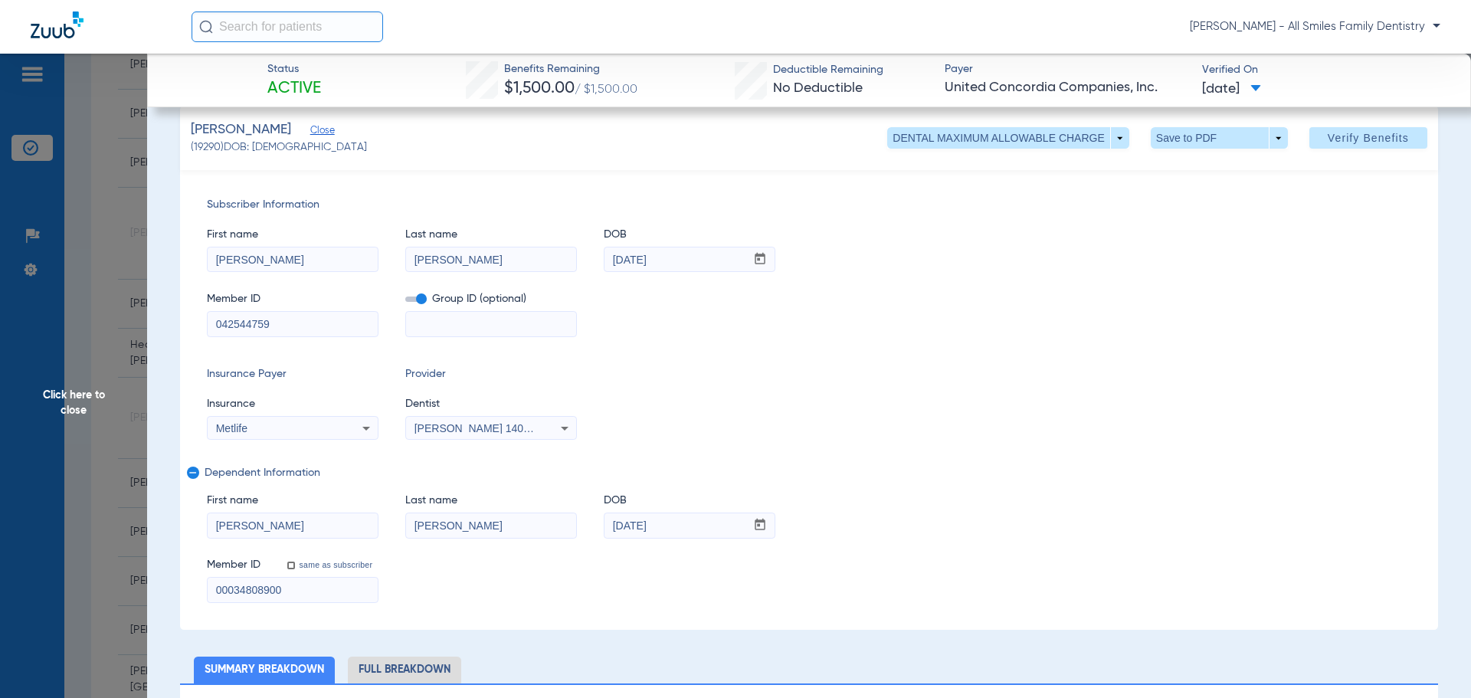
scroll to position [153, 0]
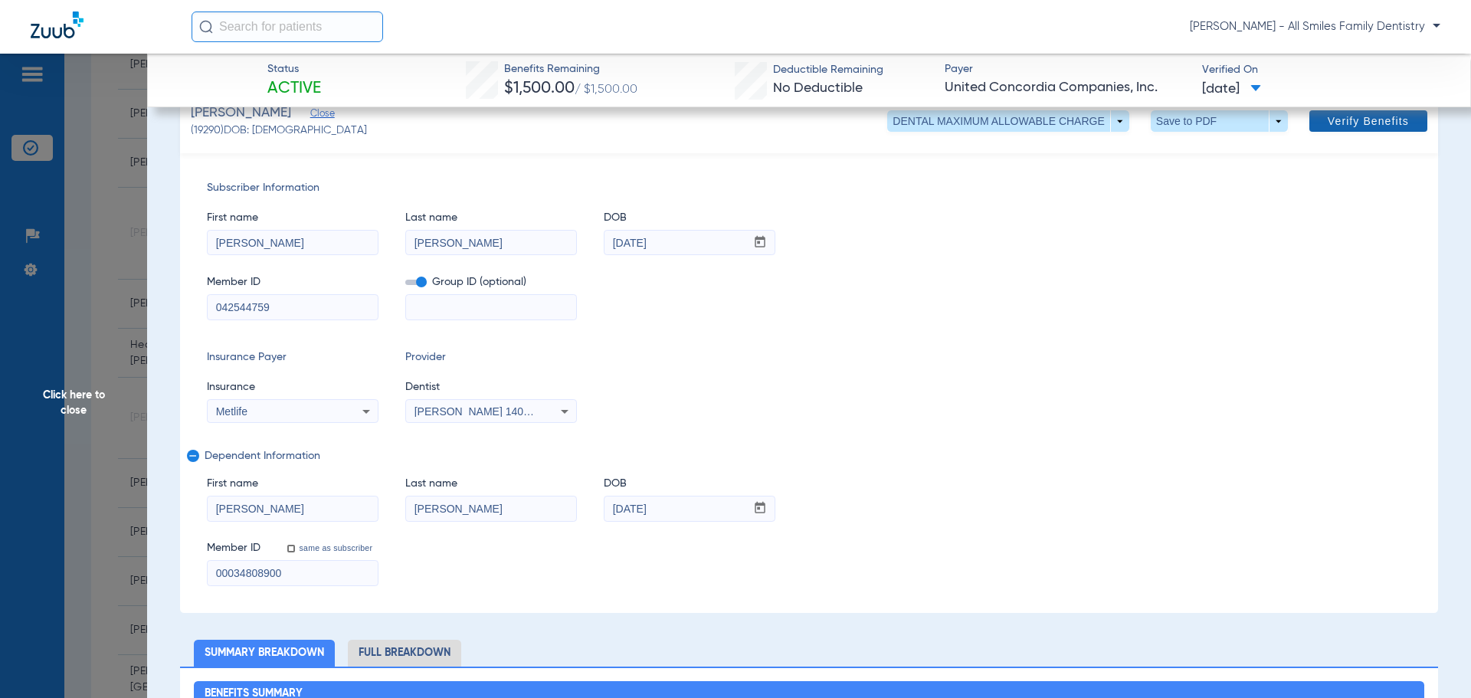
click at [1349, 124] on span "Verify Benefits" at bounding box center [1367, 121] width 81 height 12
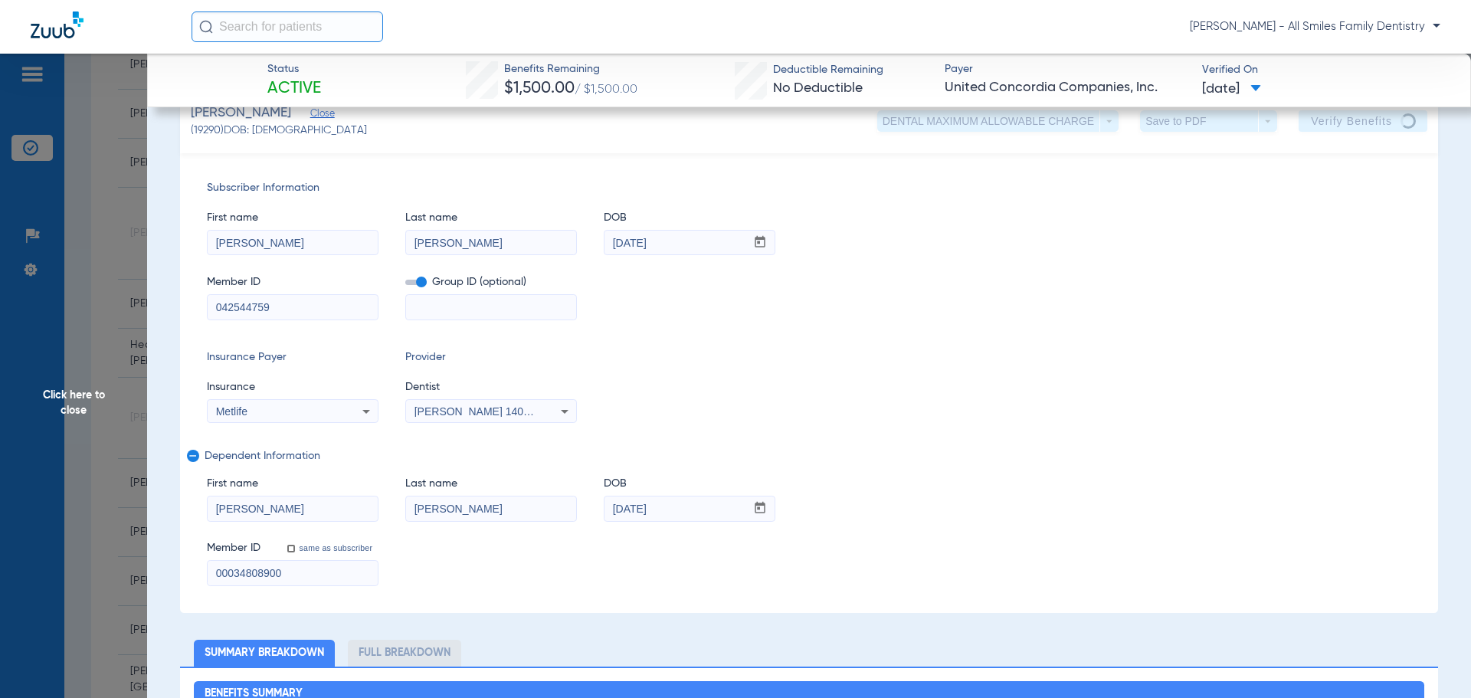
click at [74, 407] on span "Click here to close" at bounding box center [73, 403] width 147 height 698
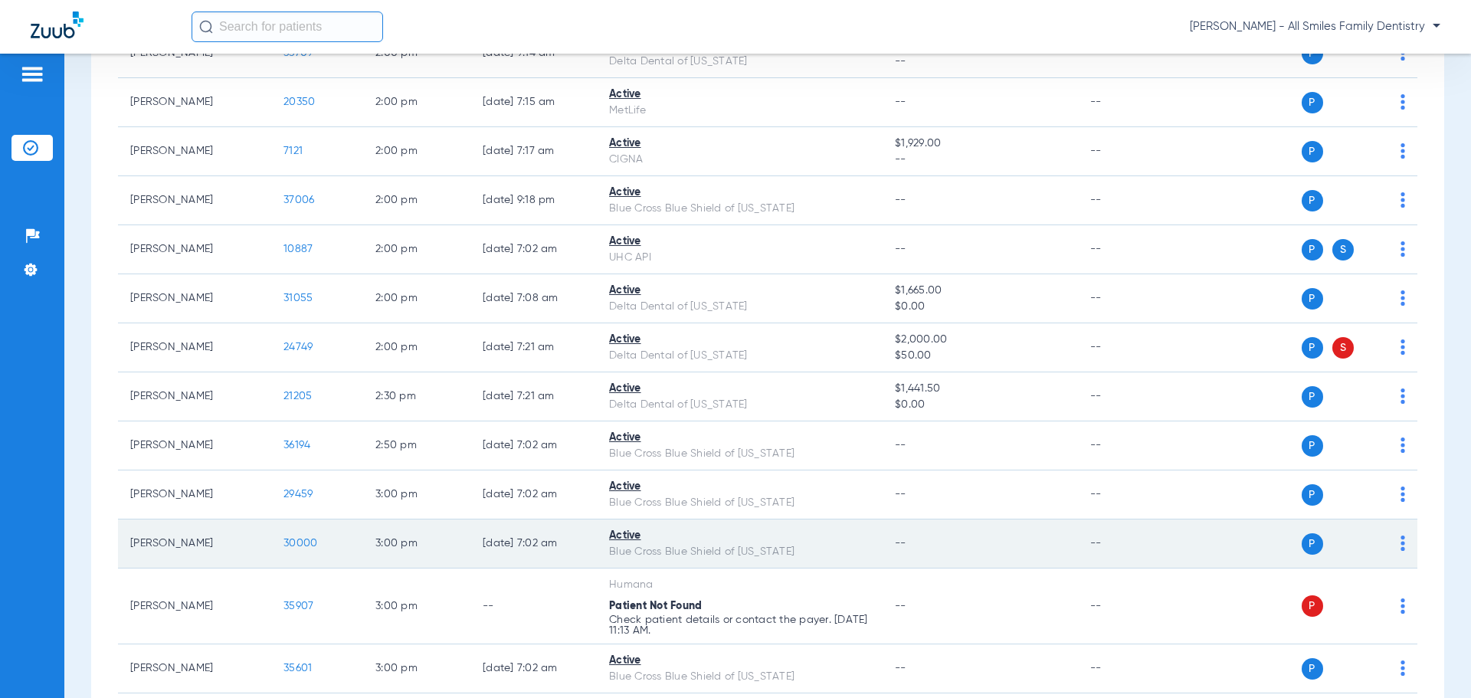
scroll to position [2146, 0]
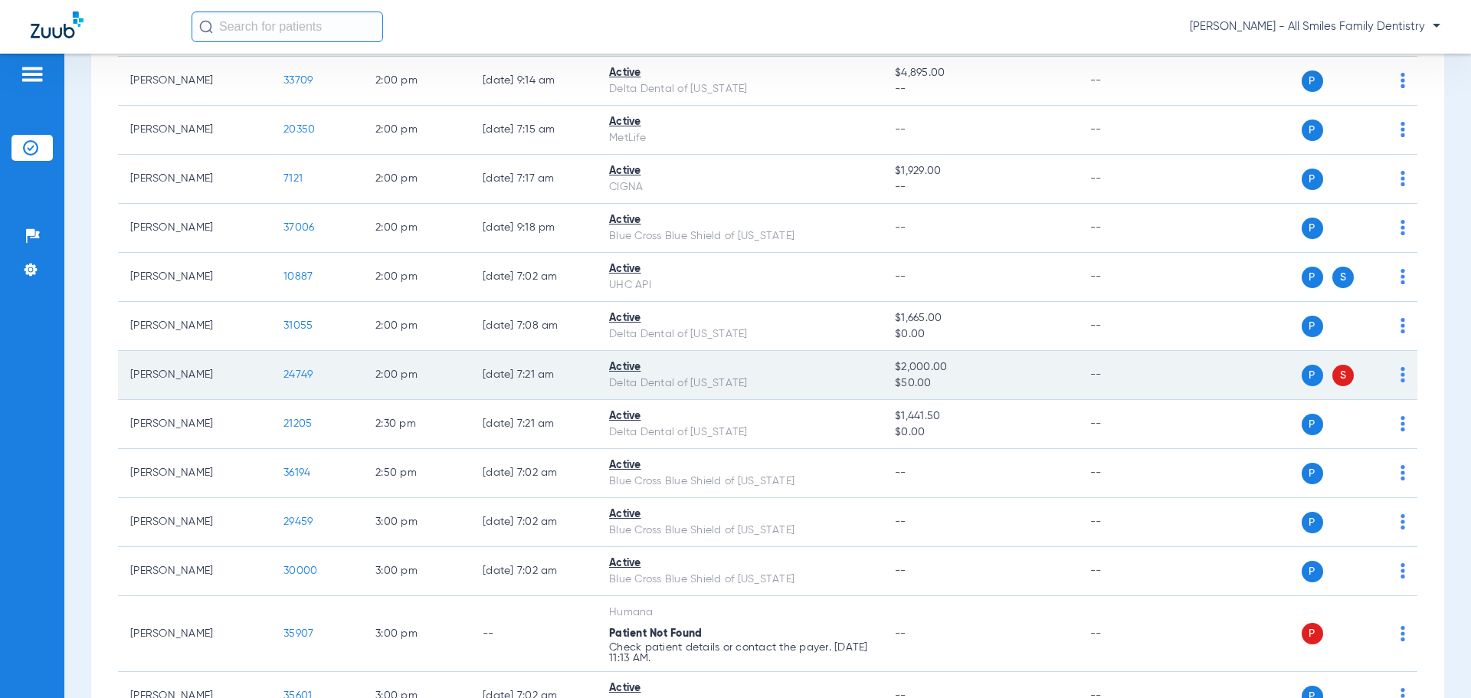
click at [299, 369] on span "24749" at bounding box center [297, 374] width 29 height 11
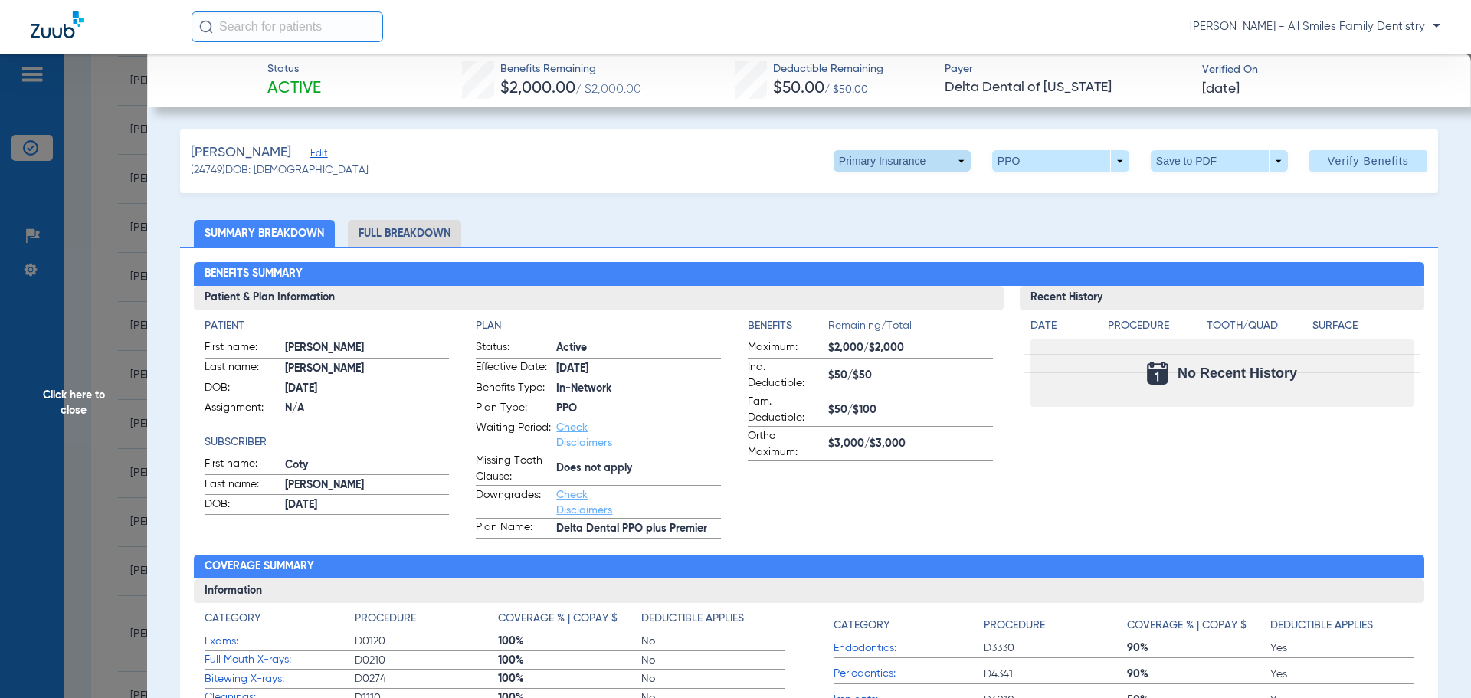
click at [904, 160] on span at bounding box center [901, 160] width 37 height 37
click at [861, 217] on span "Secondary Insurance" at bounding box center [885, 222] width 101 height 11
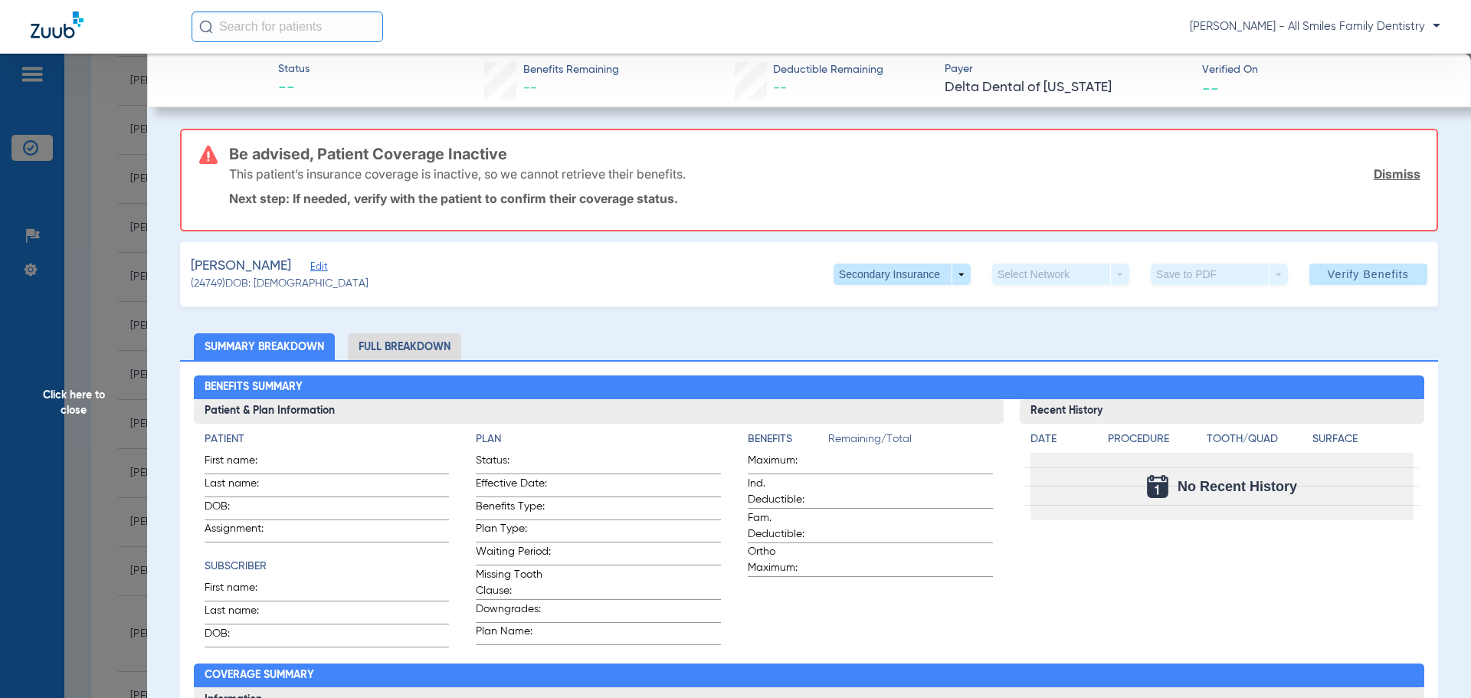
click at [321, 265] on span "Edit" at bounding box center [317, 268] width 14 height 15
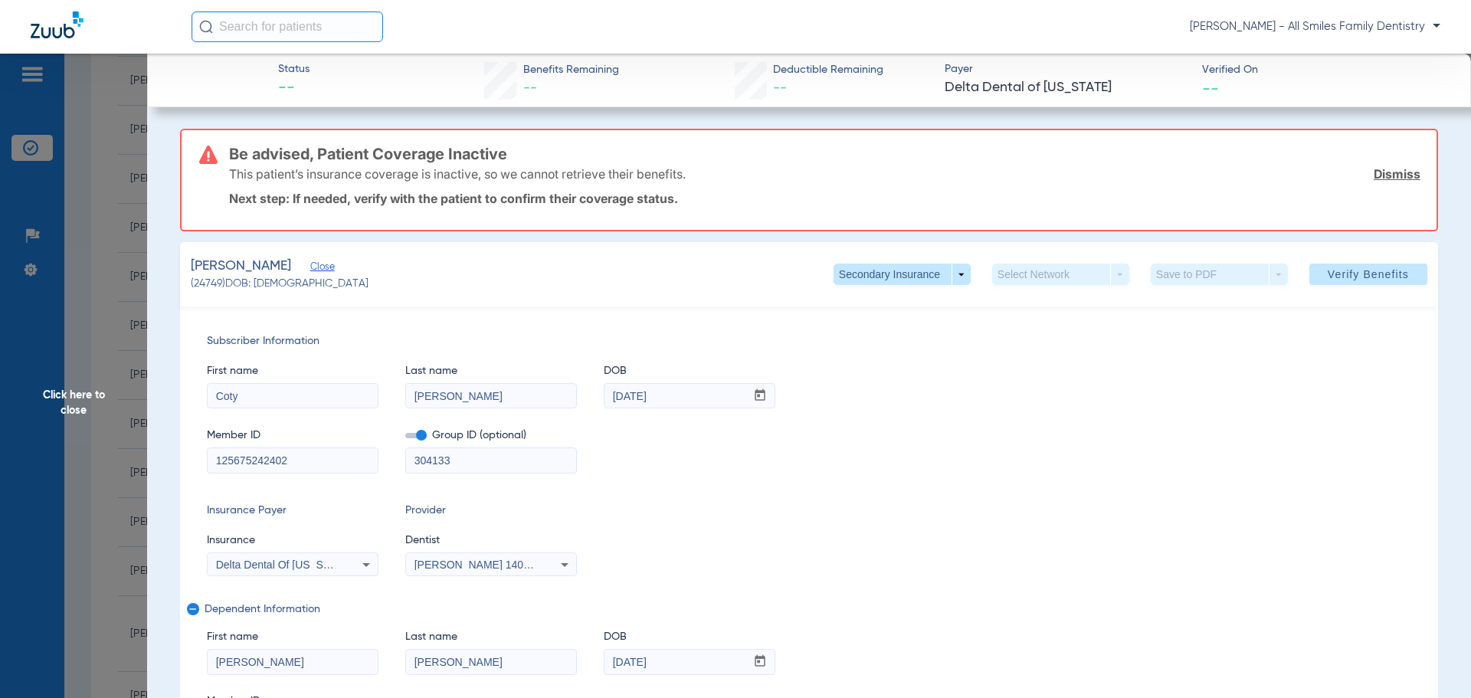
drag, startPoint x: 292, startPoint y: 454, endPoint x: 216, endPoint y: 444, distance: 76.5
click at [199, 442] on div "Subscriber Information First name [PERSON_NAME] Last name [PERSON_NAME] mm / dd…" at bounding box center [809, 536] width 1258 height 460
paste input "1"
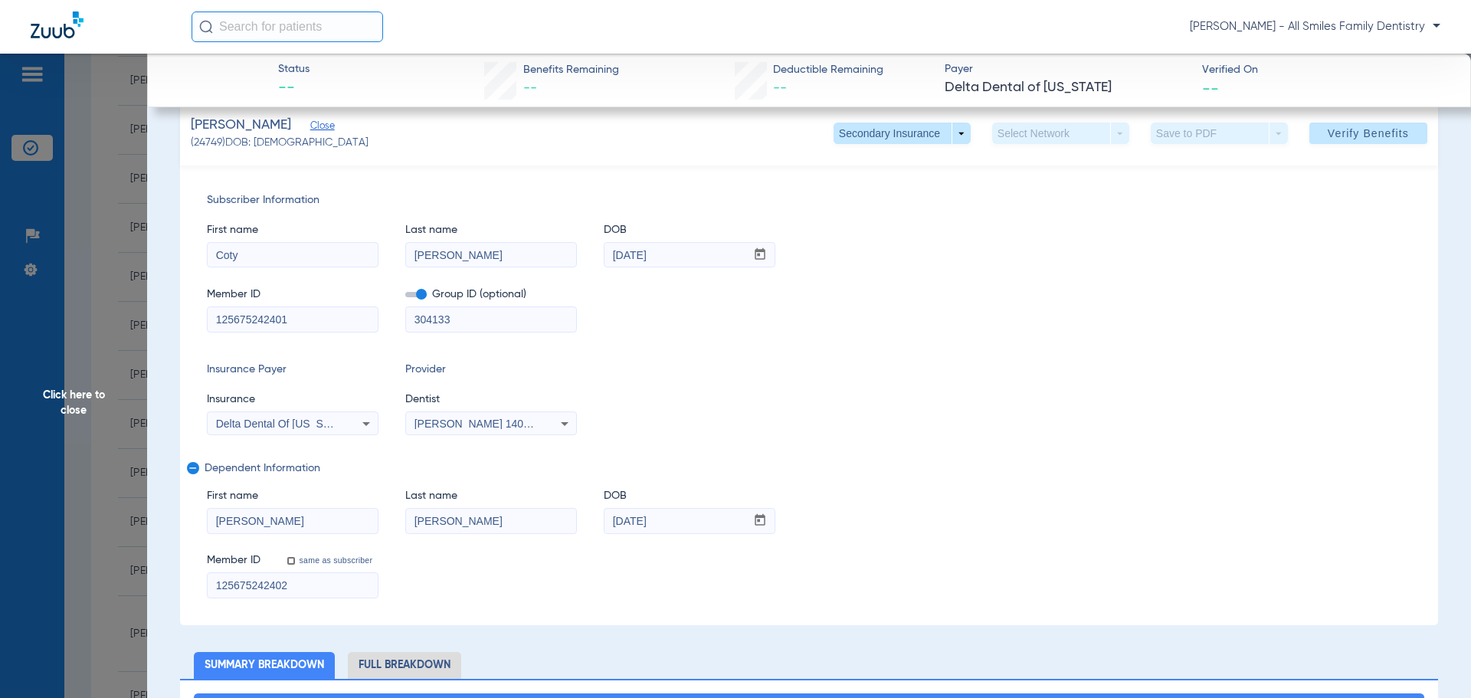
scroll to position [153, 0]
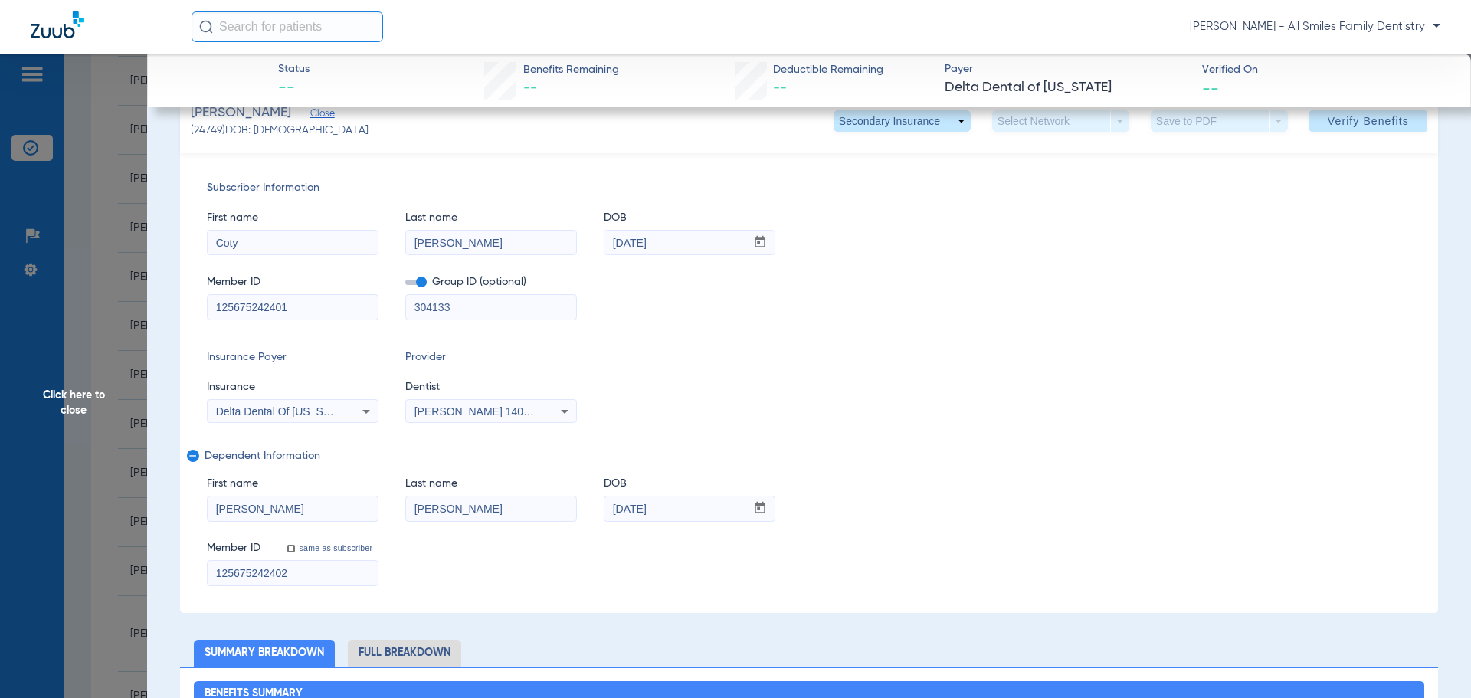
type input "125675242401"
drag, startPoint x: 470, startPoint y: 310, endPoint x: 384, endPoint y: 322, distance: 87.4
click at [384, 322] on div "Subscriber Information First name [PERSON_NAME] Last name [PERSON_NAME] mm / dd…" at bounding box center [809, 383] width 1258 height 460
drag, startPoint x: 291, startPoint y: 575, endPoint x: 159, endPoint y: 589, distance: 132.6
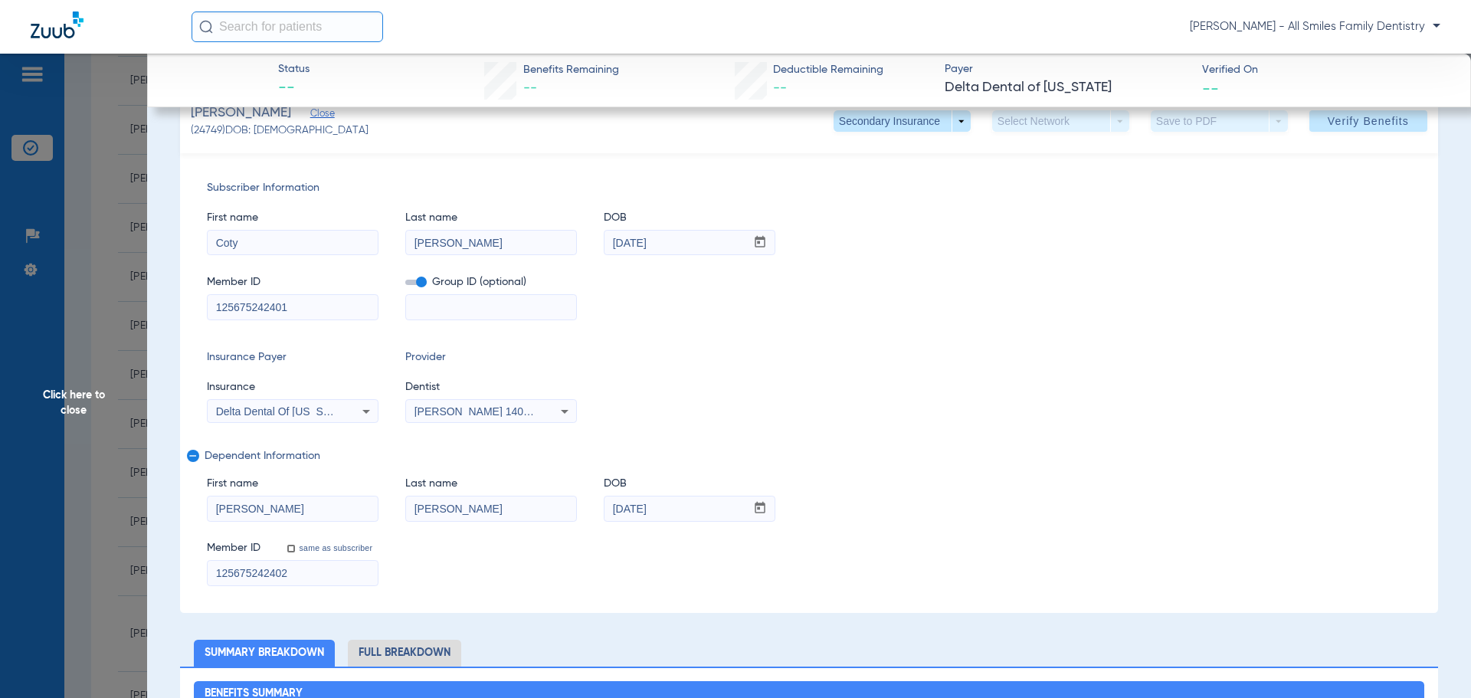
paste input "1"
type input "125675242401"
drag, startPoint x: 1340, startPoint y: 122, endPoint x: 1322, endPoint y: 121, distance: 17.6
click at [1335, 122] on span "Verify Benefits" at bounding box center [1367, 121] width 81 height 12
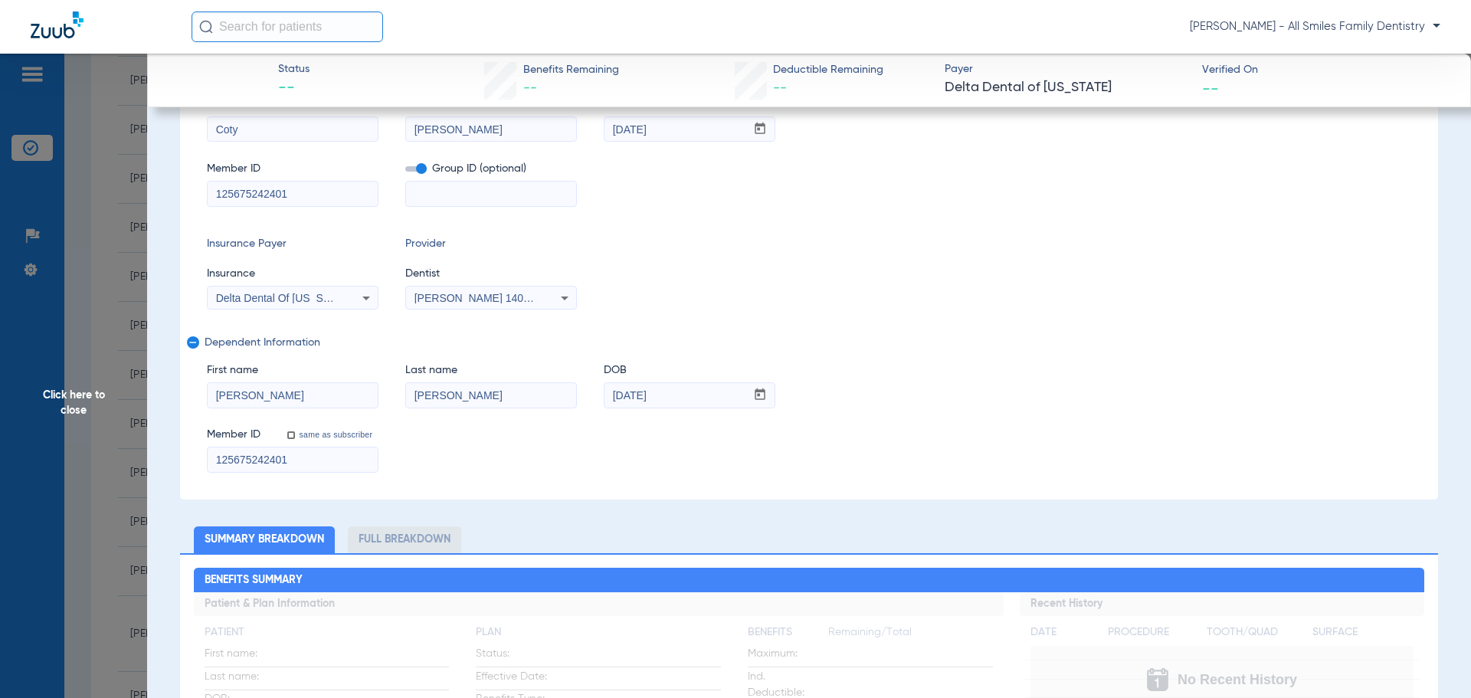
scroll to position [40, 0]
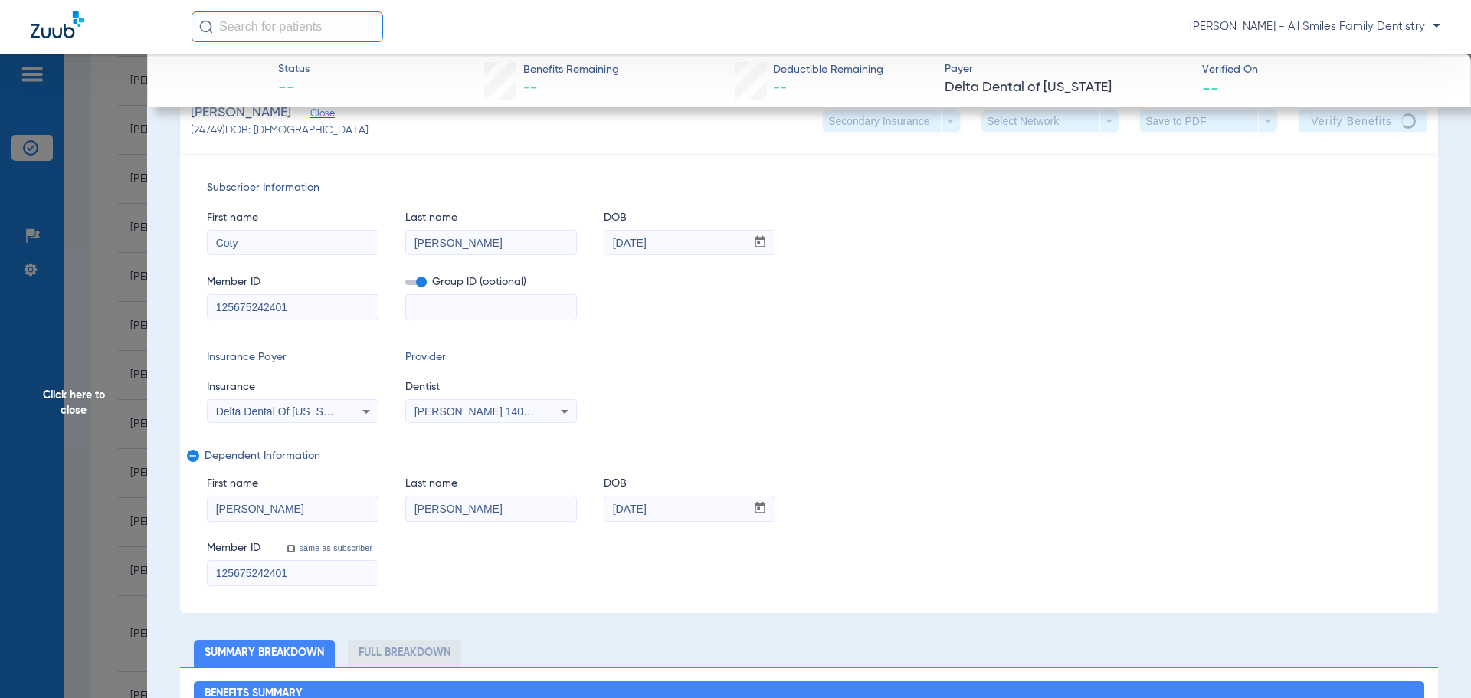
click at [77, 400] on span "Click here to close" at bounding box center [73, 403] width 147 height 698
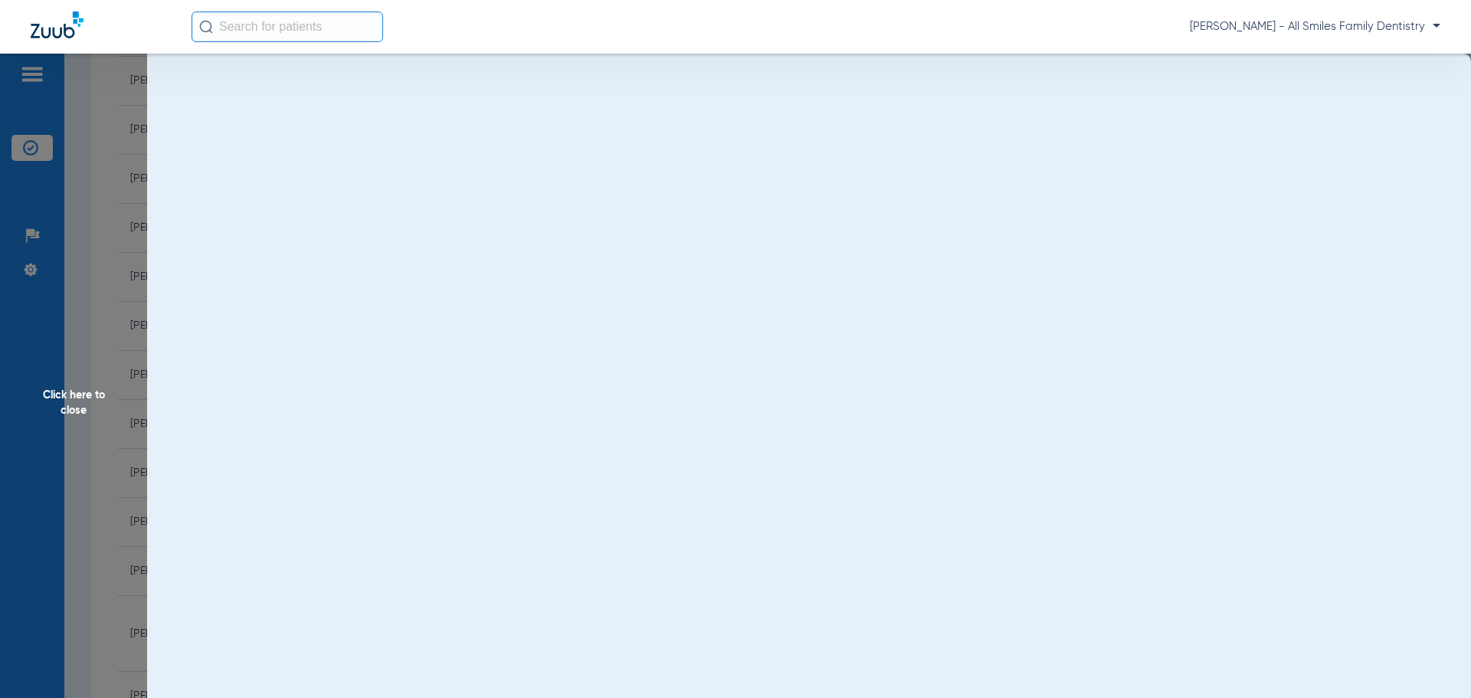
scroll to position [0, 0]
